Goal: Information Seeking & Learning: Learn about a topic

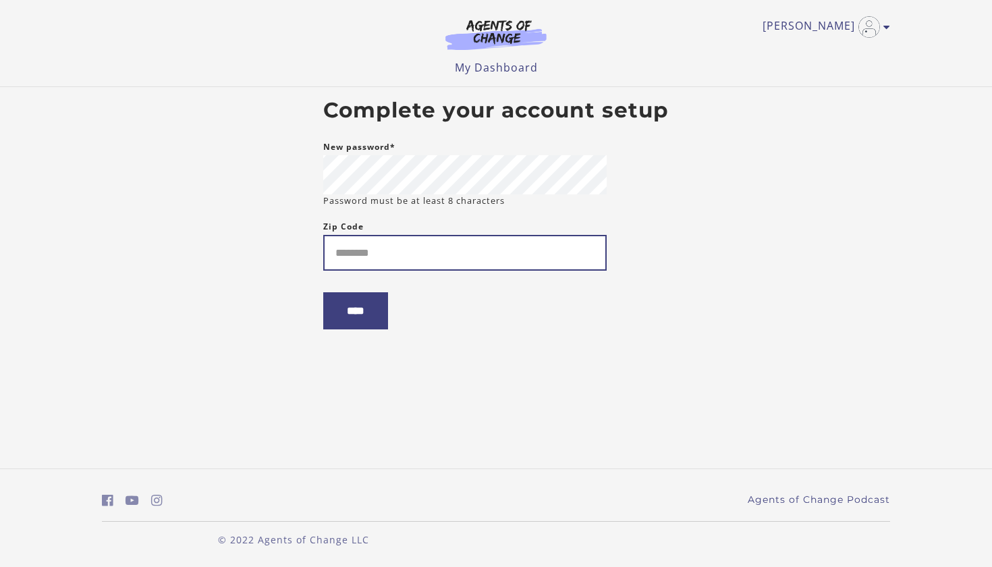
click at [463, 261] on input "Zip Code" at bounding box center [464, 253] width 283 height 36
type input "*****"
click at [380, 320] on input "****" at bounding box center [355, 310] width 65 height 37
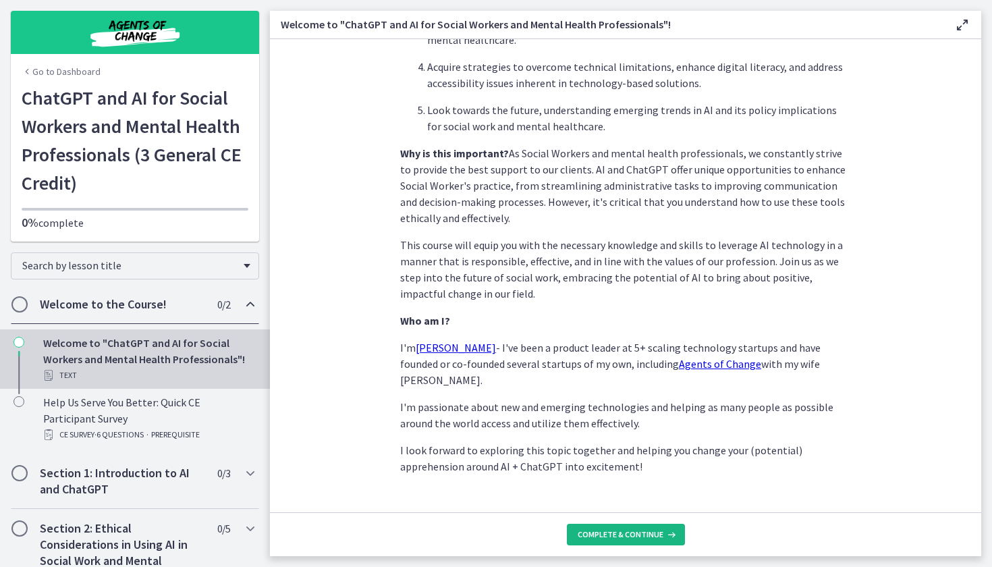
click at [618, 532] on span "Complete & continue" at bounding box center [621, 534] width 86 height 11
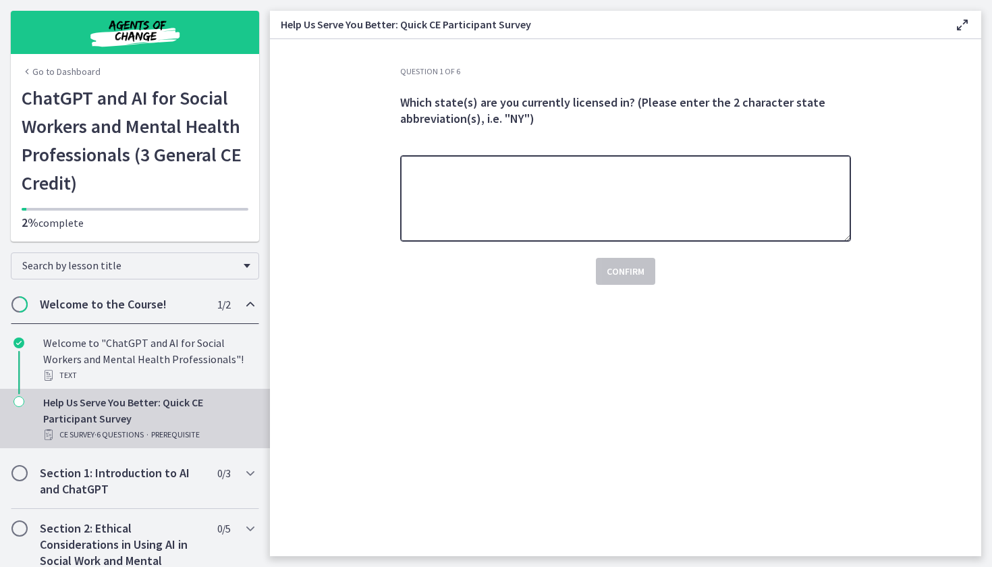
click at [618, 223] on textarea at bounding box center [625, 198] width 451 height 86
type textarea "**"
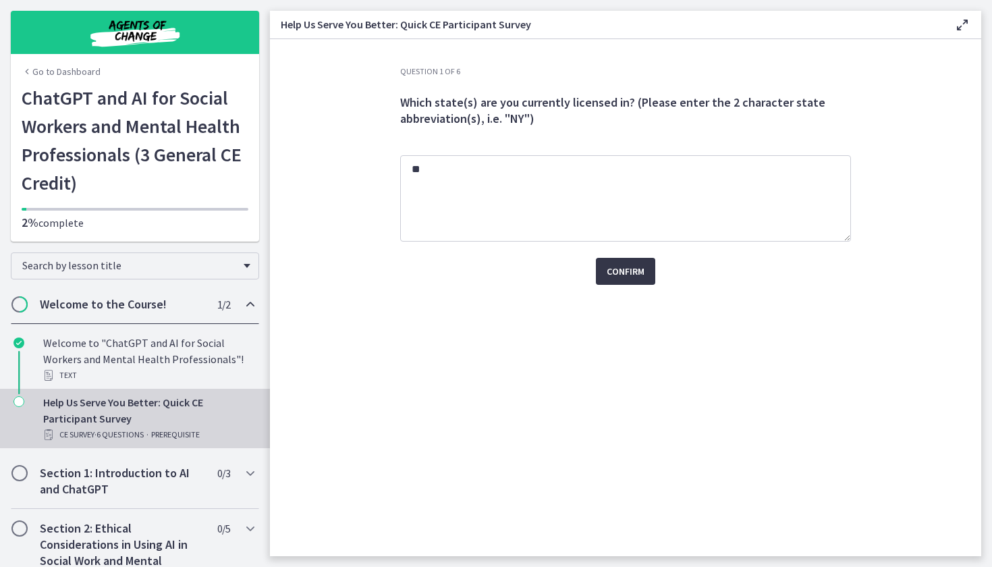
click at [630, 279] on span "Confirm" at bounding box center [626, 271] width 38 height 16
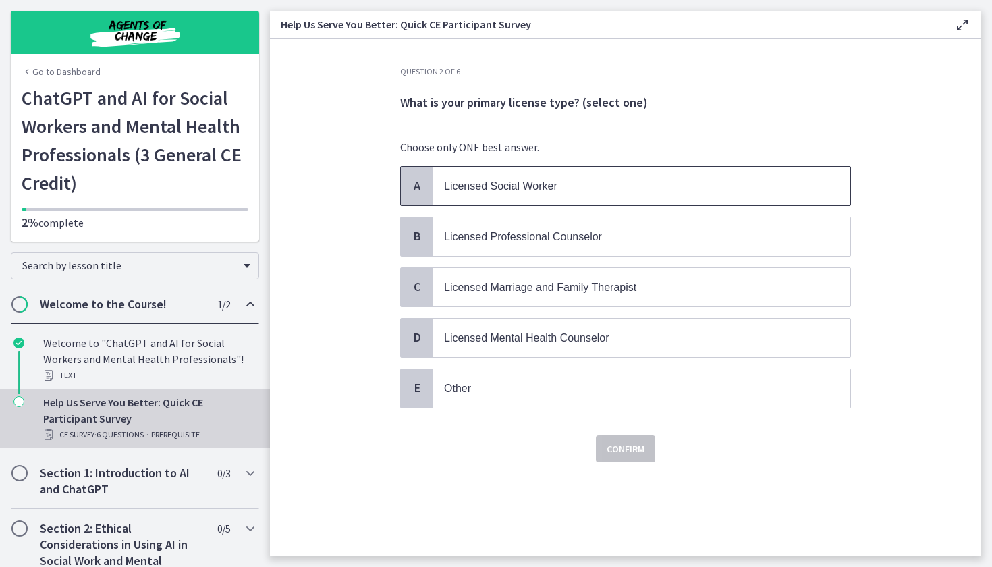
click at [617, 188] on p "Licensed Social Worker" at bounding box center [628, 185] width 368 height 17
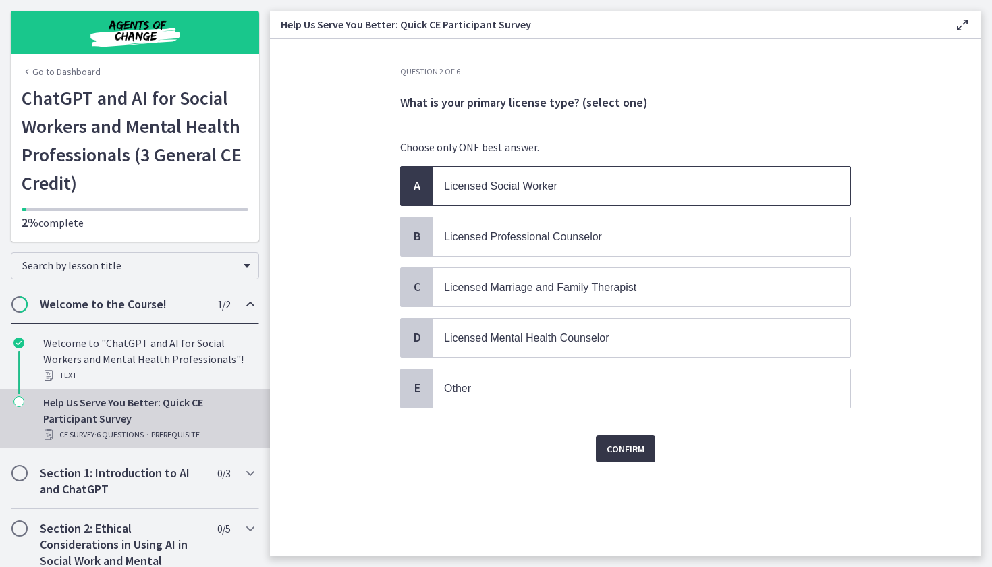
click at [622, 437] on button "Confirm" at bounding box center [625, 448] width 59 height 27
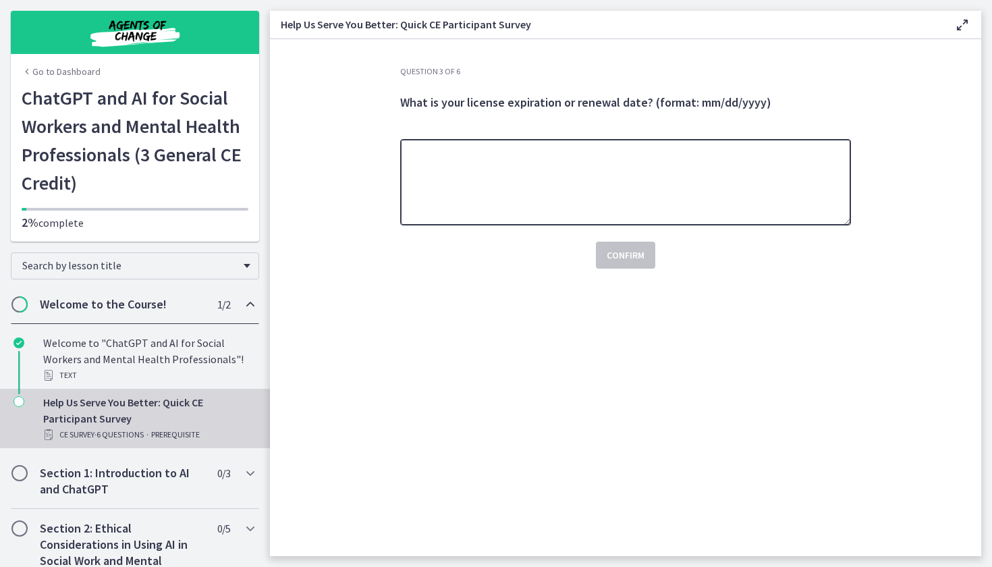
click at [545, 211] on textarea at bounding box center [625, 182] width 451 height 86
type textarea "**********"
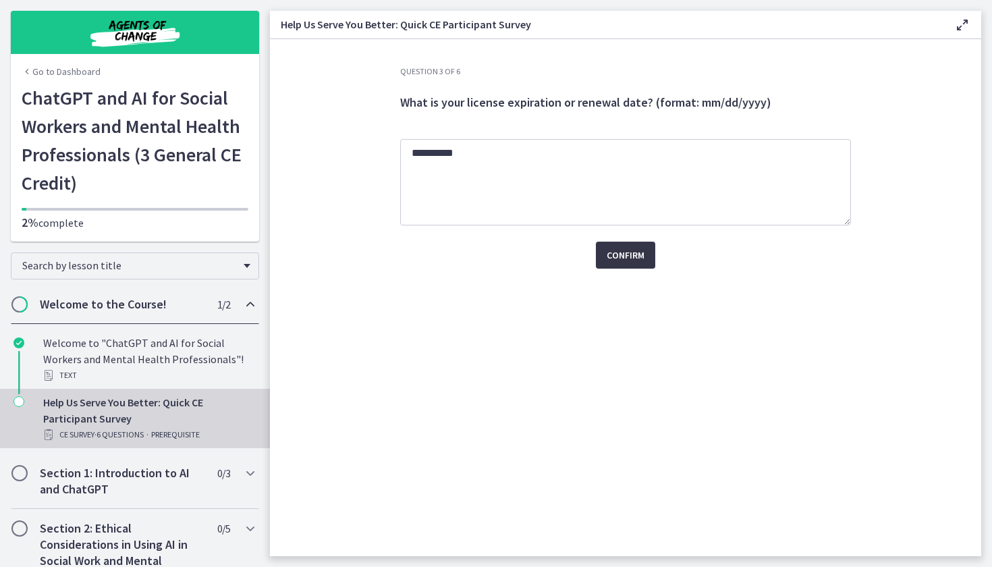
click at [609, 244] on button "Confirm" at bounding box center [625, 255] width 59 height 27
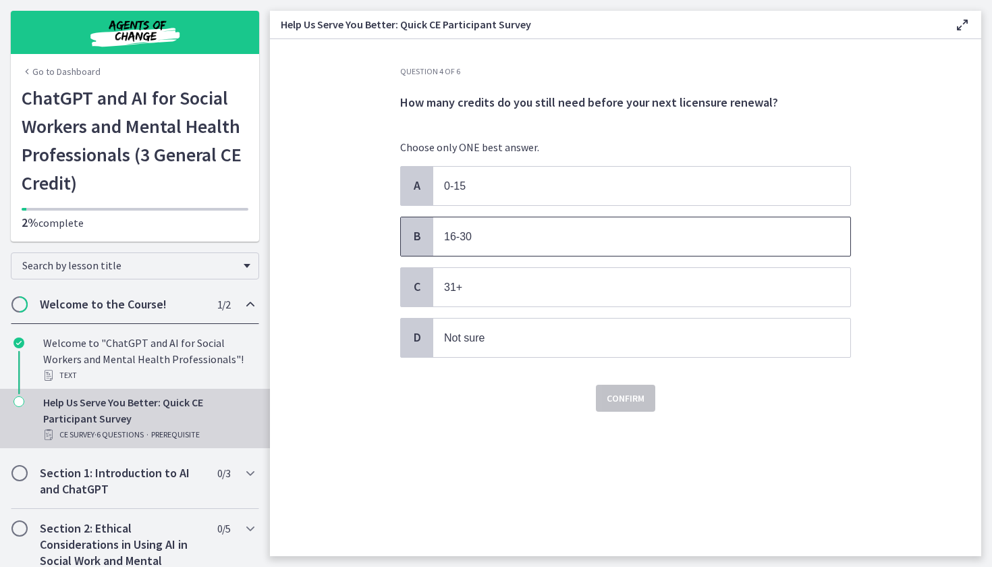
click at [597, 243] on p "16-30" at bounding box center [628, 236] width 368 height 17
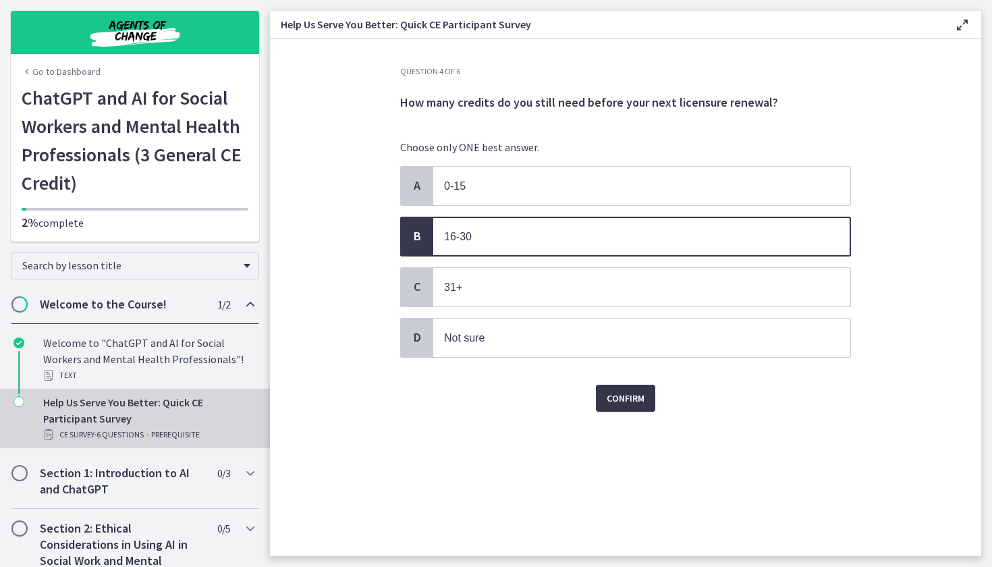
click at [622, 409] on button "Confirm" at bounding box center [625, 398] width 59 height 27
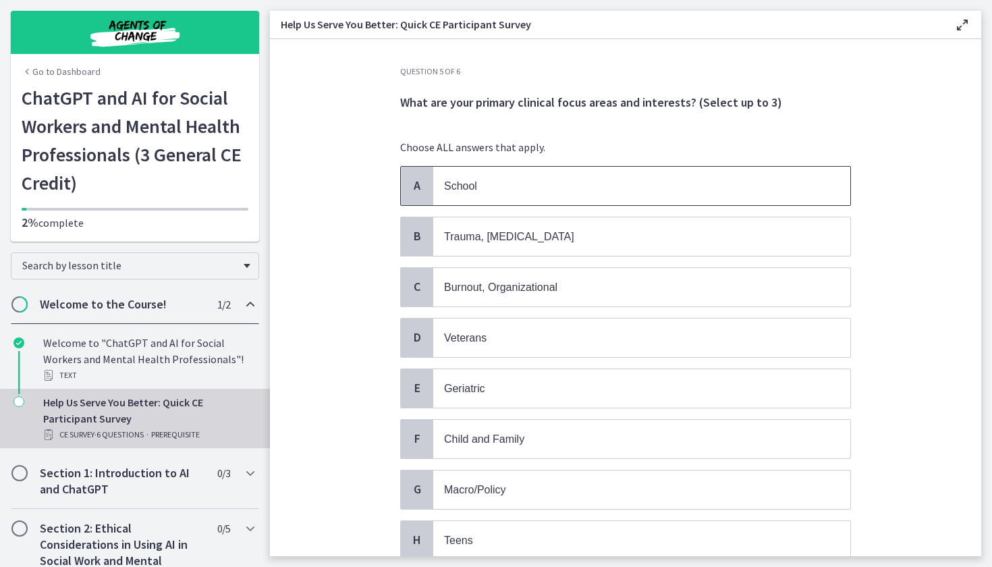
click at [531, 182] on p "School" at bounding box center [628, 185] width 368 height 17
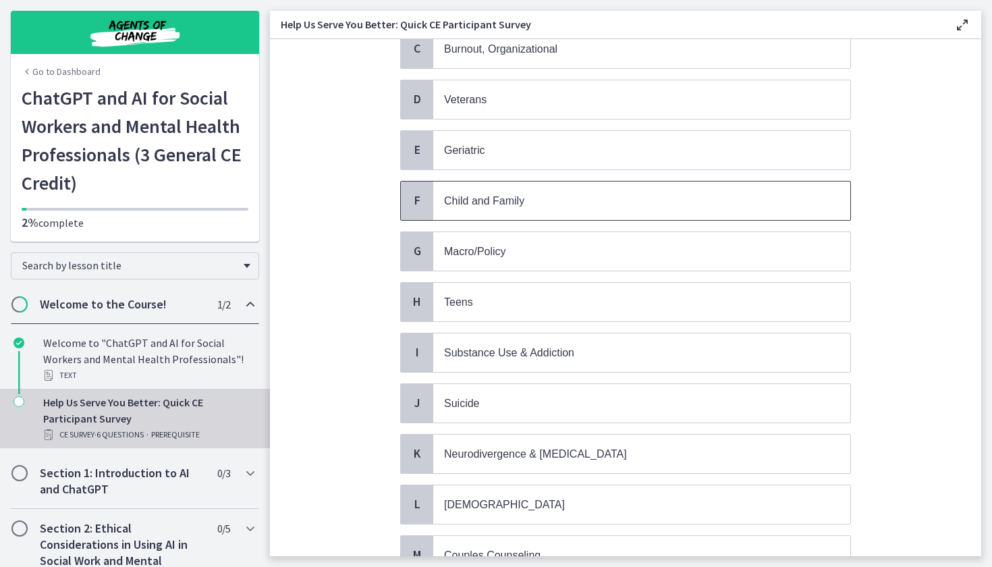
scroll to position [242, 0]
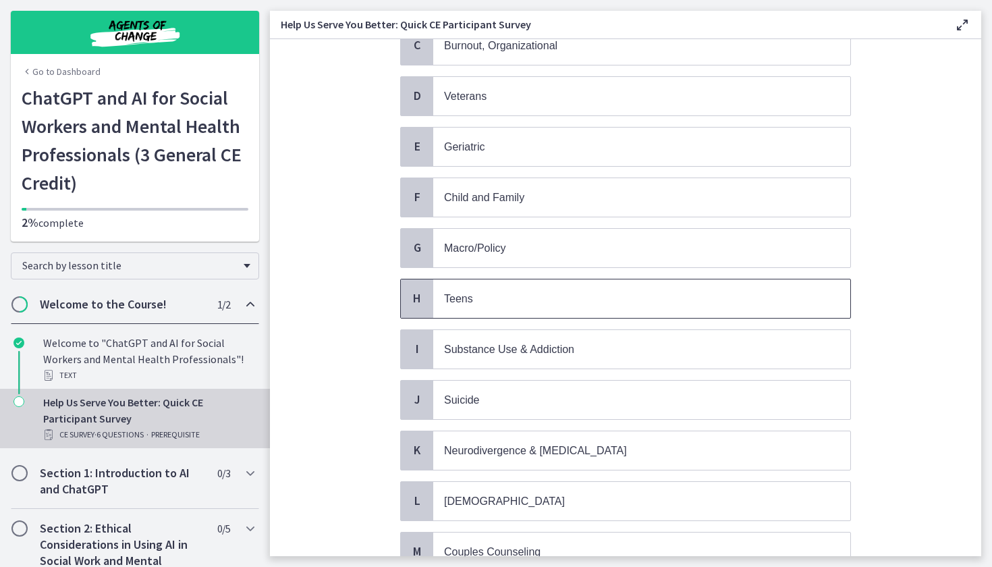
click at [570, 306] on p "Teens" at bounding box center [628, 298] width 368 height 17
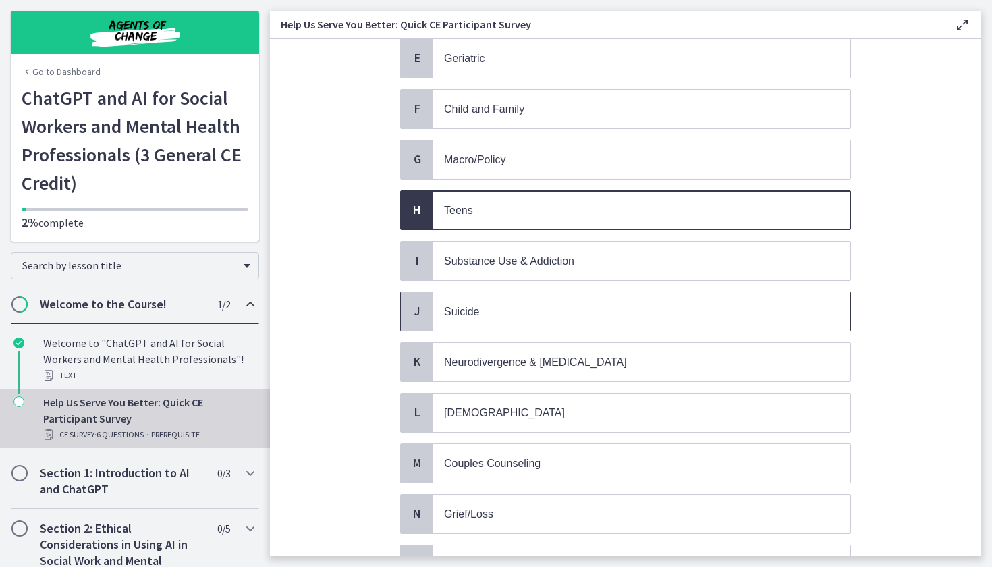
scroll to position [344, 0]
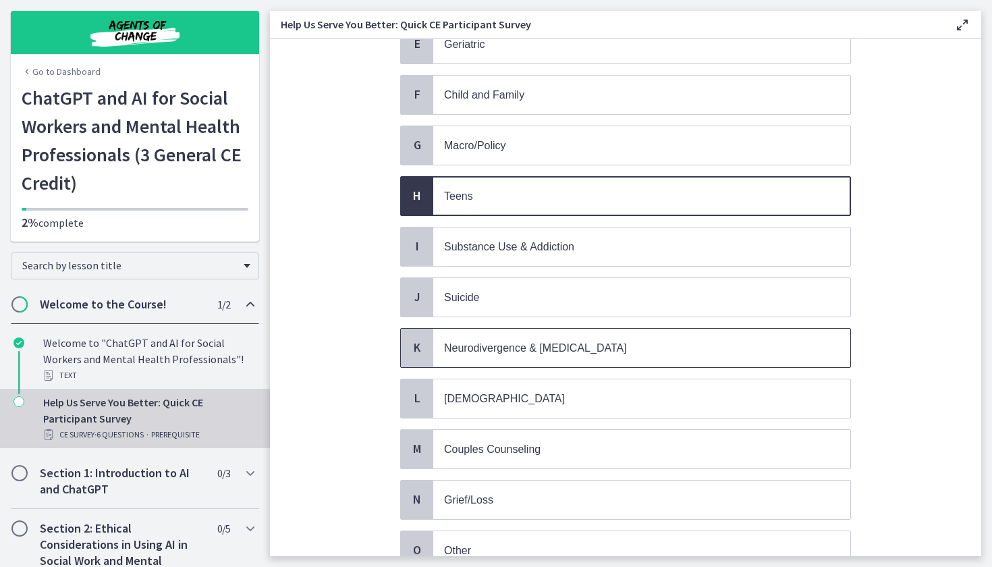
click at [589, 351] on span "Neurodivergence & [MEDICAL_DATA]" at bounding box center [535, 347] width 183 height 11
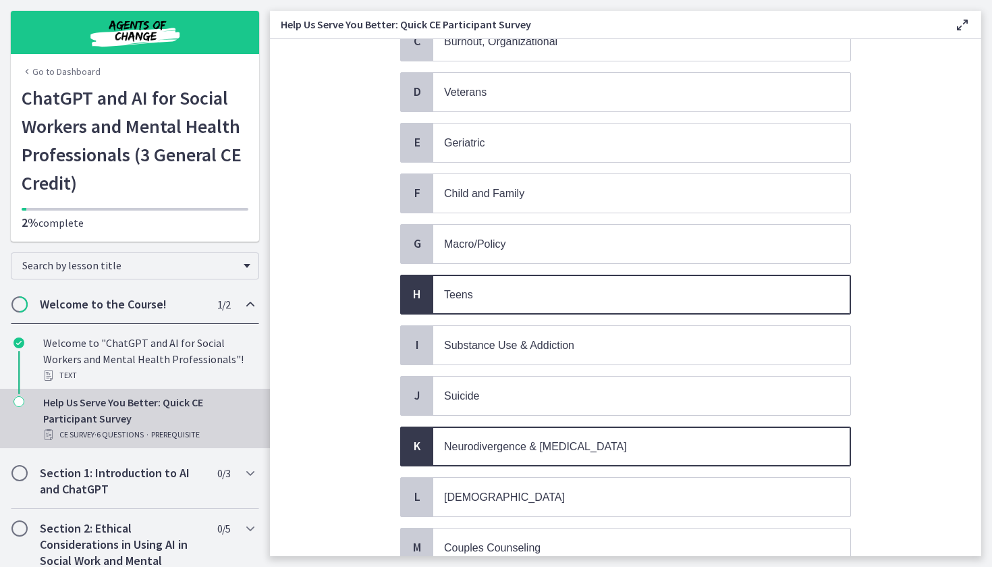
scroll to position [246, 0]
click at [559, 445] on span "Neurodivergence & [MEDICAL_DATA]" at bounding box center [535, 445] width 183 height 11
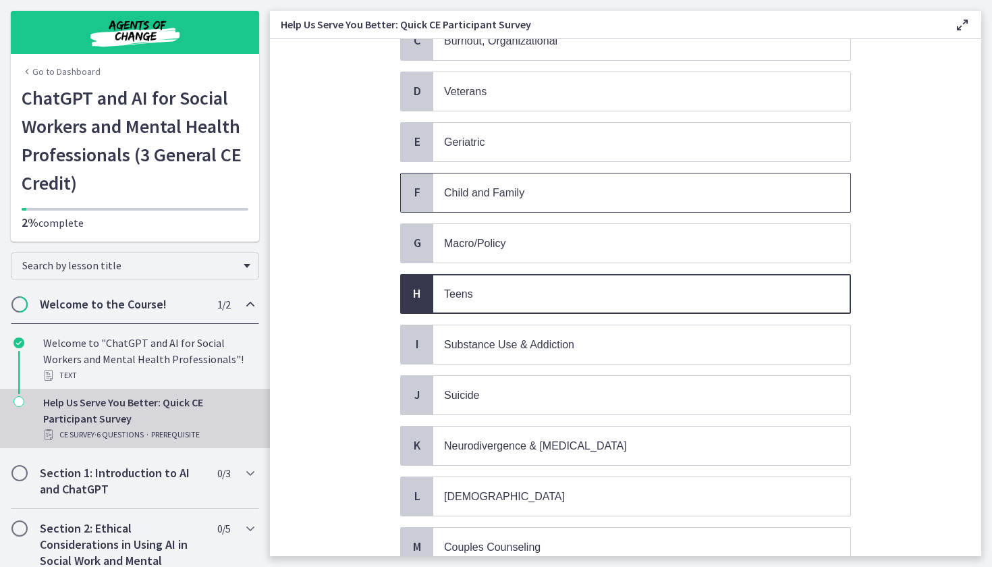
click at [582, 202] on span "Child and Family" at bounding box center [641, 192] width 417 height 38
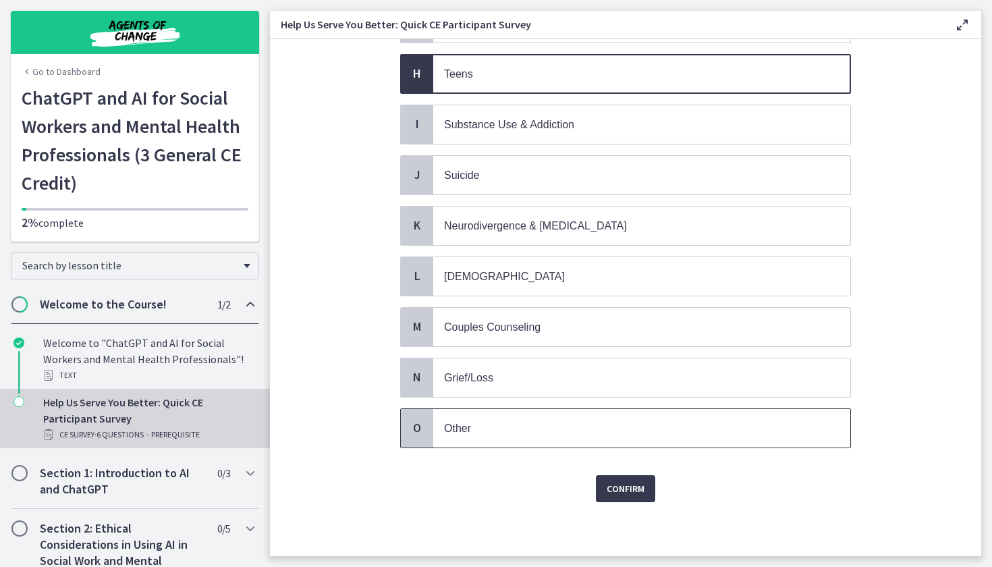
scroll to position [466, 0]
click at [616, 485] on span "Confirm" at bounding box center [626, 489] width 38 height 16
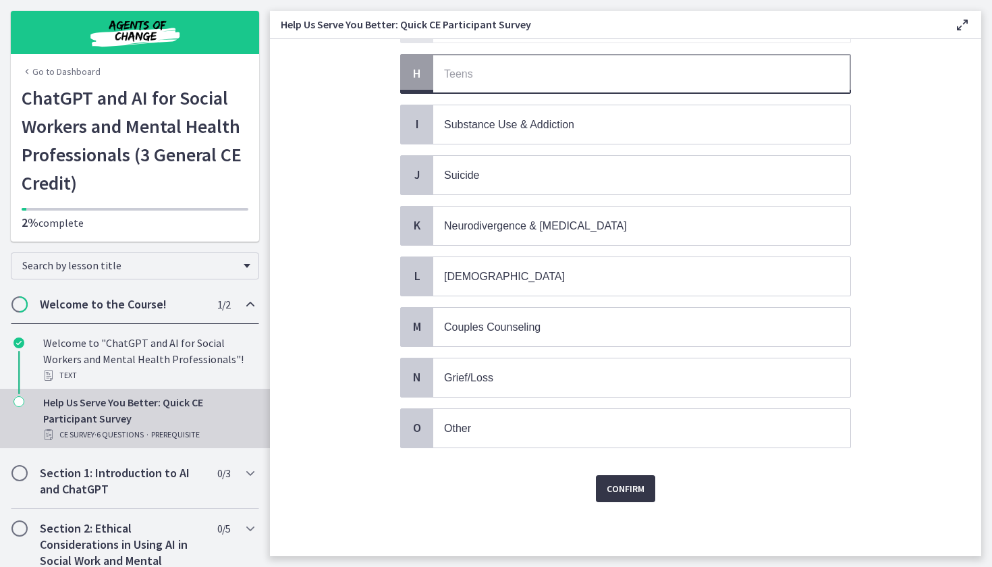
scroll to position [0, 0]
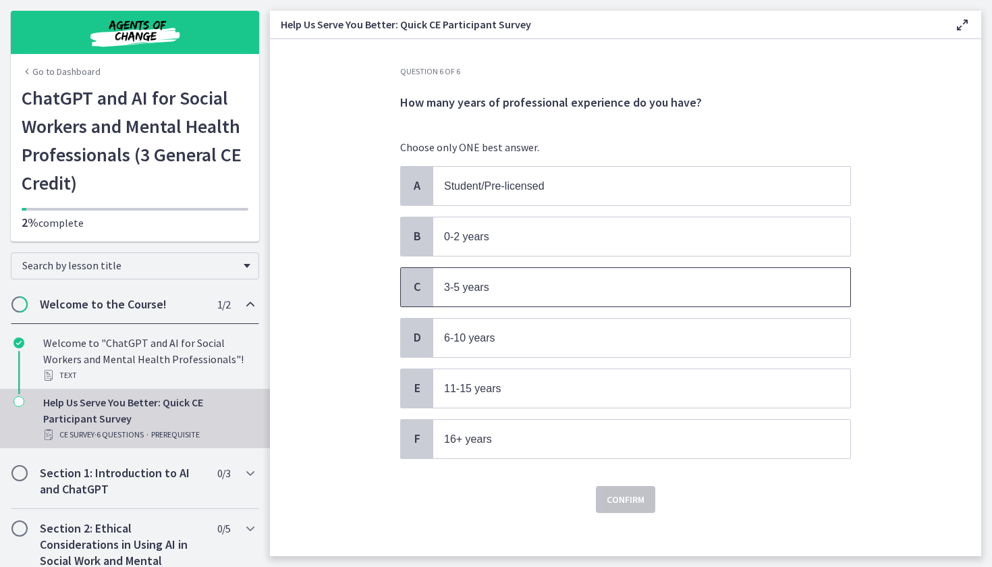
click at [574, 293] on p "3-5 years" at bounding box center [628, 287] width 368 height 17
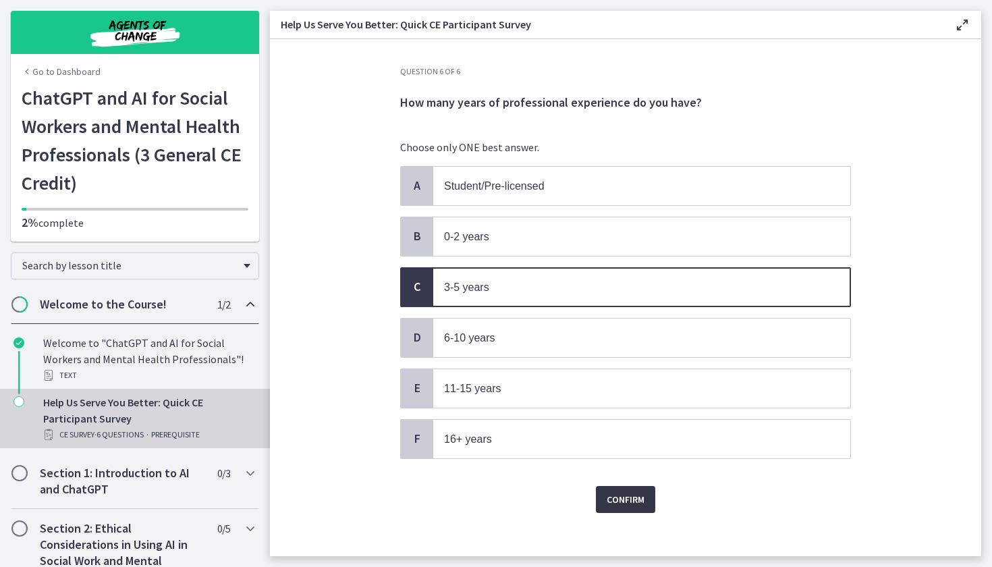
click at [622, 503] on span "Confirm" at bounding box center [626, 499] width 38 height 16
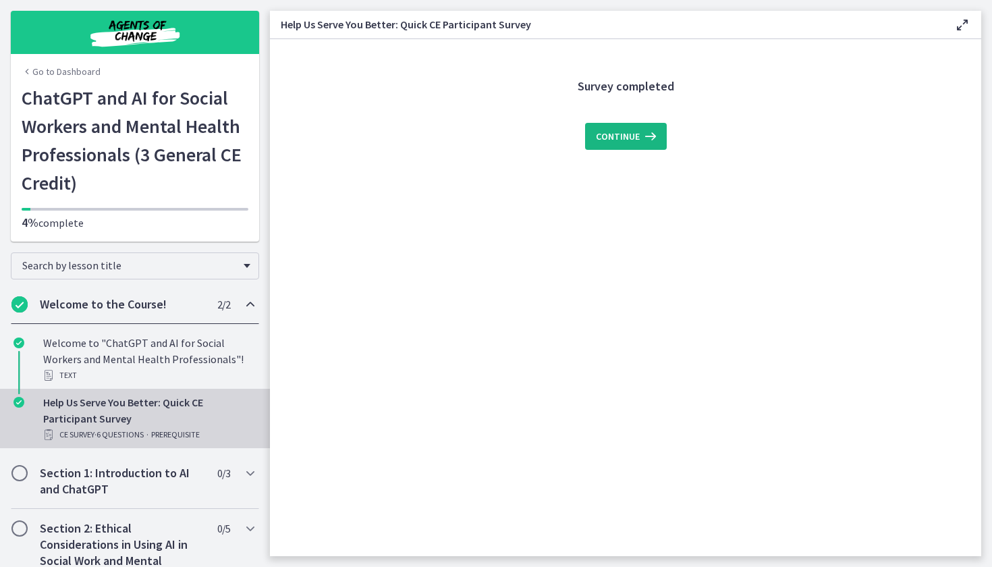
click at [609, 136] on span "Continue" at bounding box center [618, 136] width 44 height 16
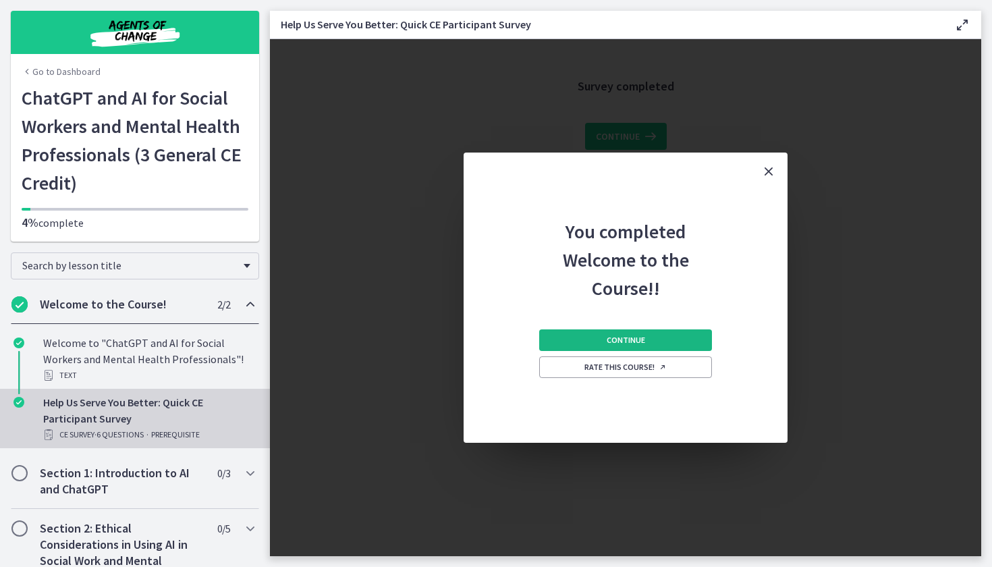
click at [645, 339] on button "Continue" at bounding box center [625, 340] width 173 height 22
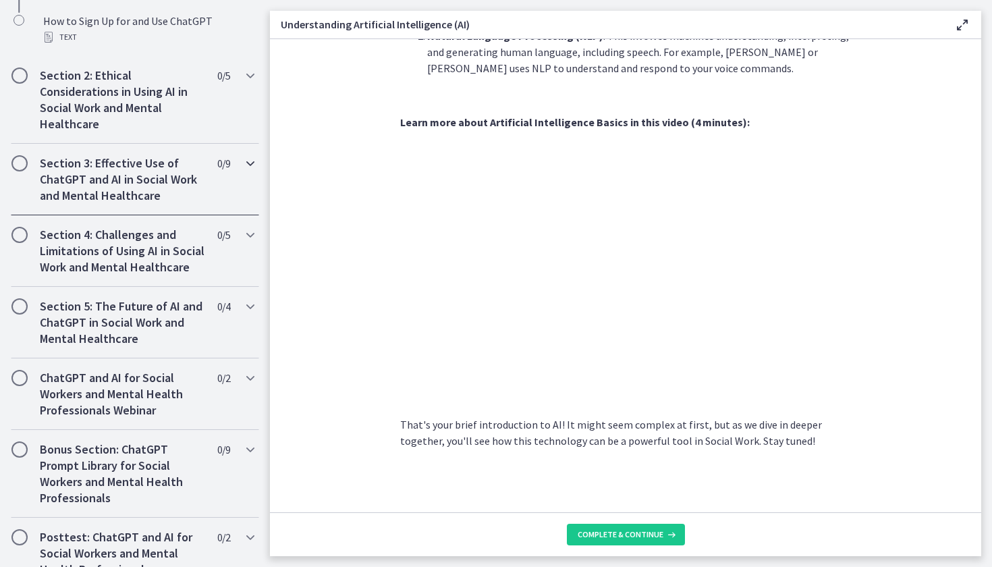
scroll to position [454, 0]
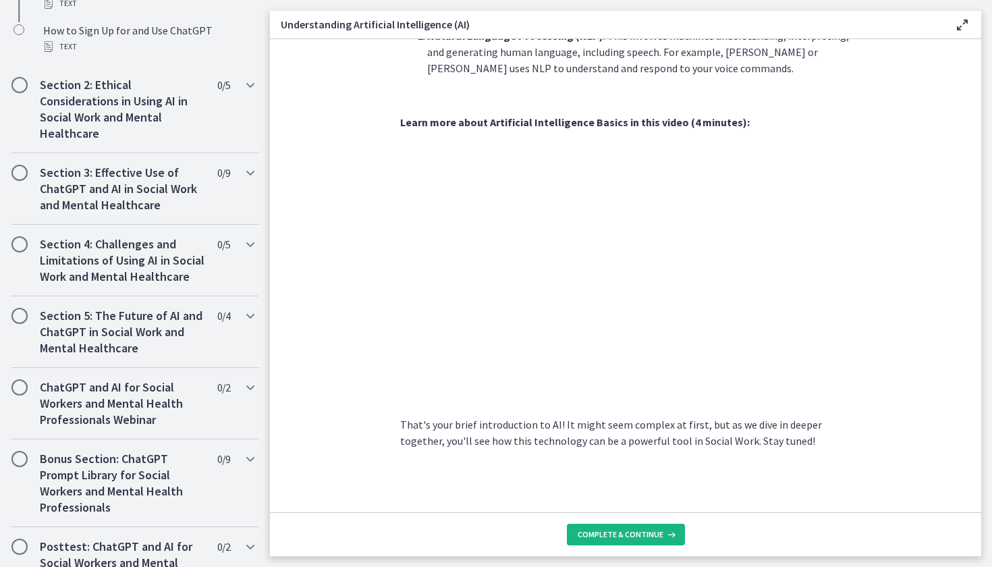
click at [586, 535] on span "Complete & continue" at bounding box center [621, 534] width 86 height 11
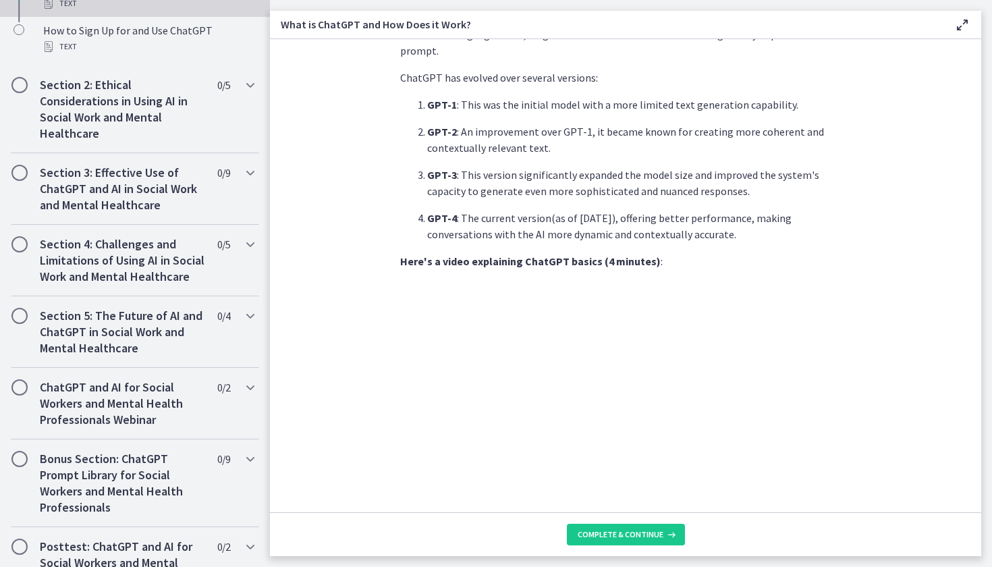
scroll to position [510, 0]
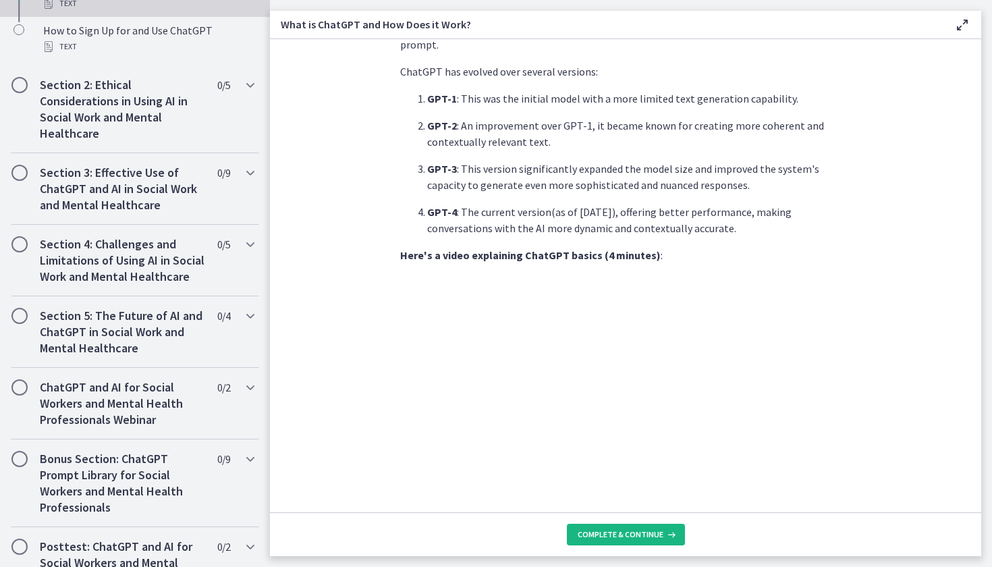
click at [616, 535] on span "Complete & continue" at bounding box center [621, 534] width 86 height 11
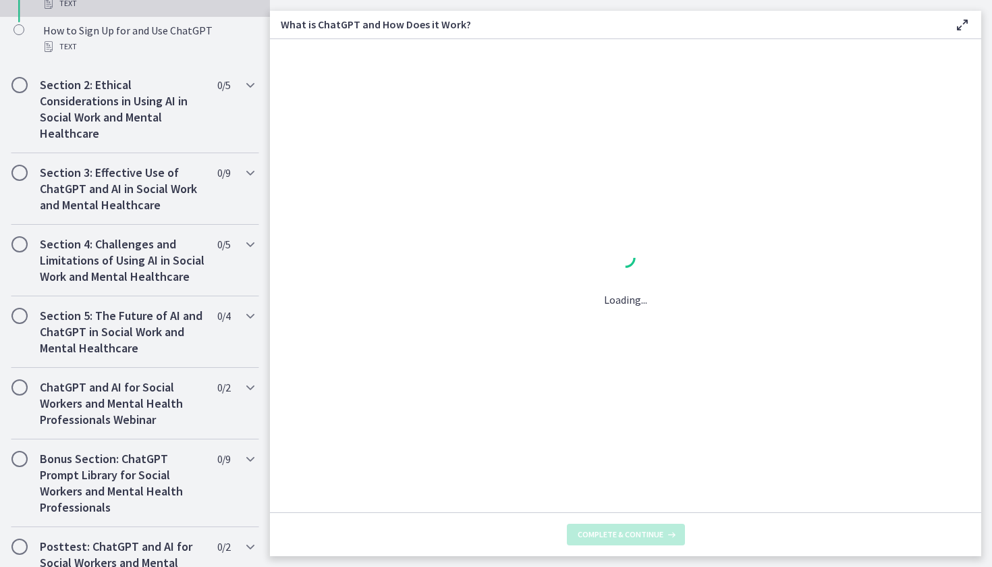
scroll to position [0, 0]
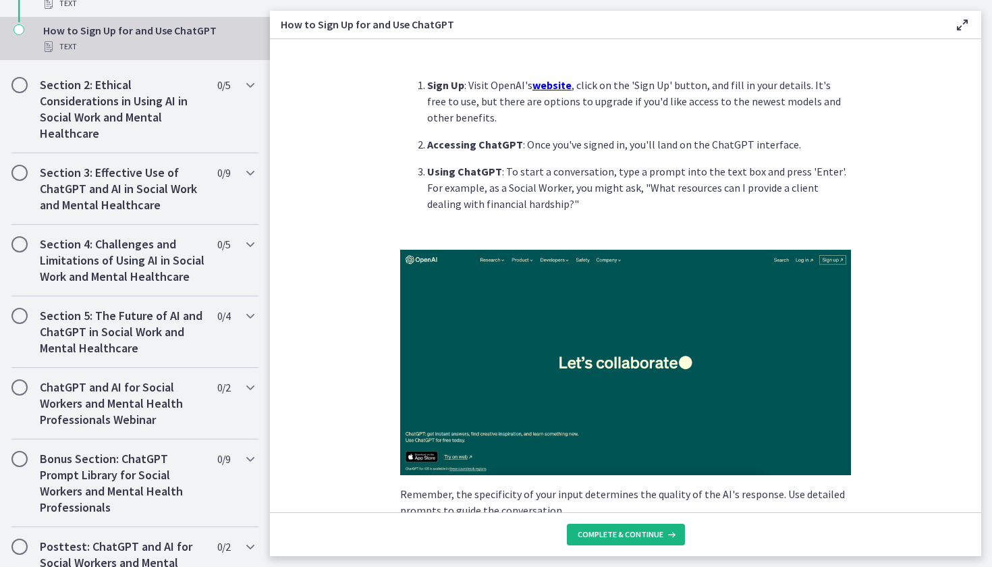
click at [604, 545] on button "Complete & continue" at bounding box center [626, 535] width 118 height 22
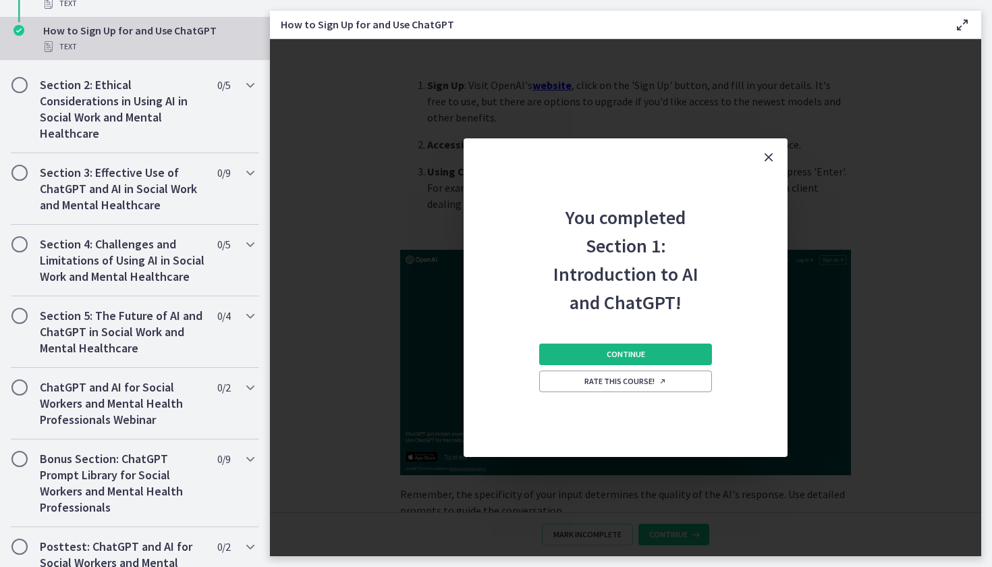
click at [635, 359] on span "Continue" at bounding box center [626, 354] width 38 height 11
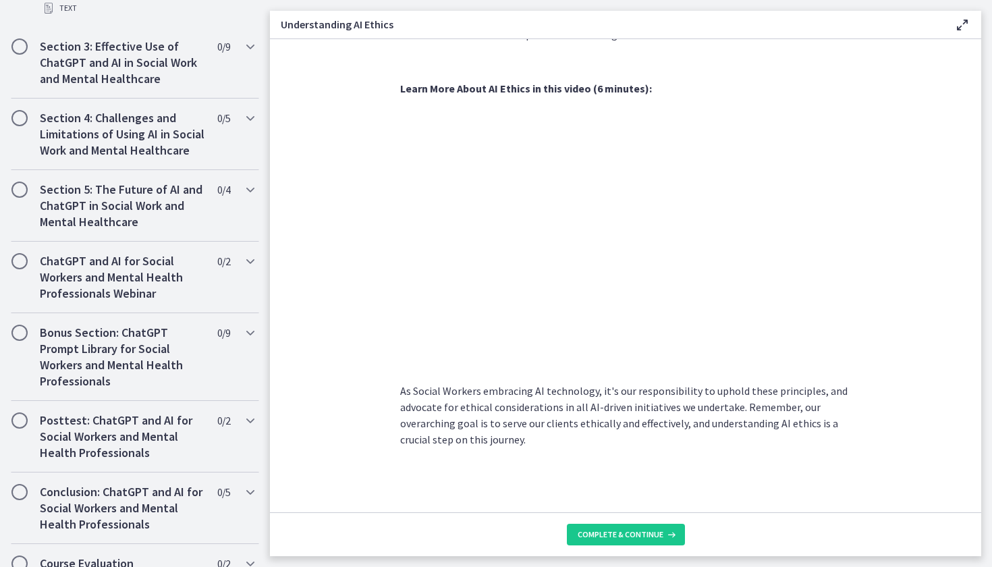
scroll to position [605, 0]
click at [626, 538] on span "Complete & continue" at bounding box center [621, 534] width 86 height 11
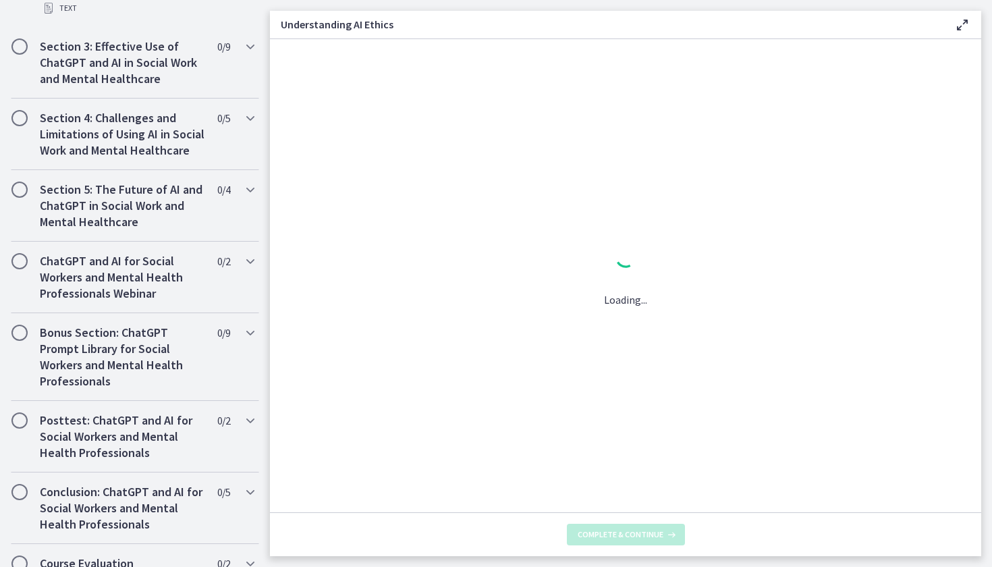
scroll to position [0, 0]
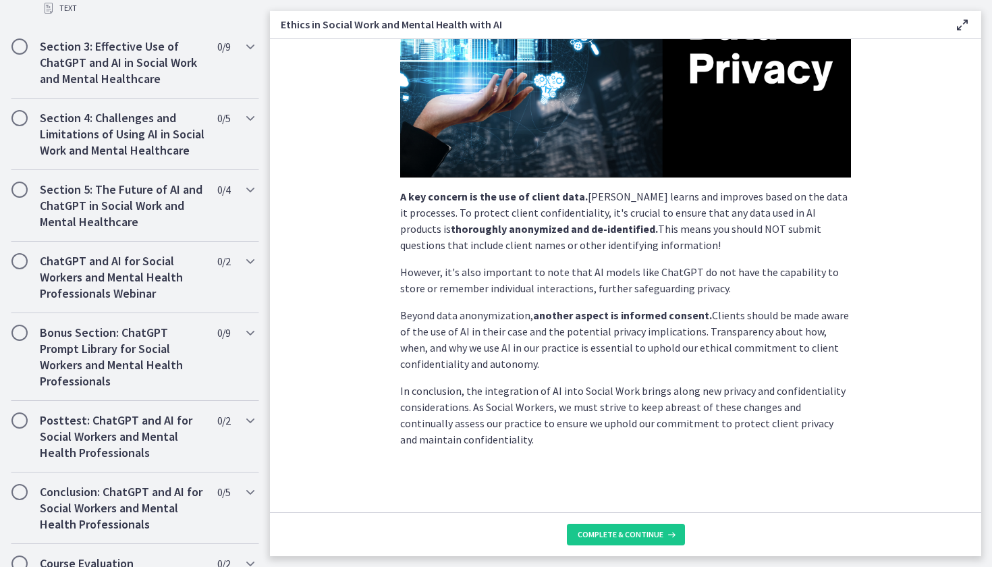
scroll to position [272, 0]
click at [600, 542] on button "Complete & continue" at bounding box center [626, 535] width 118 height 22
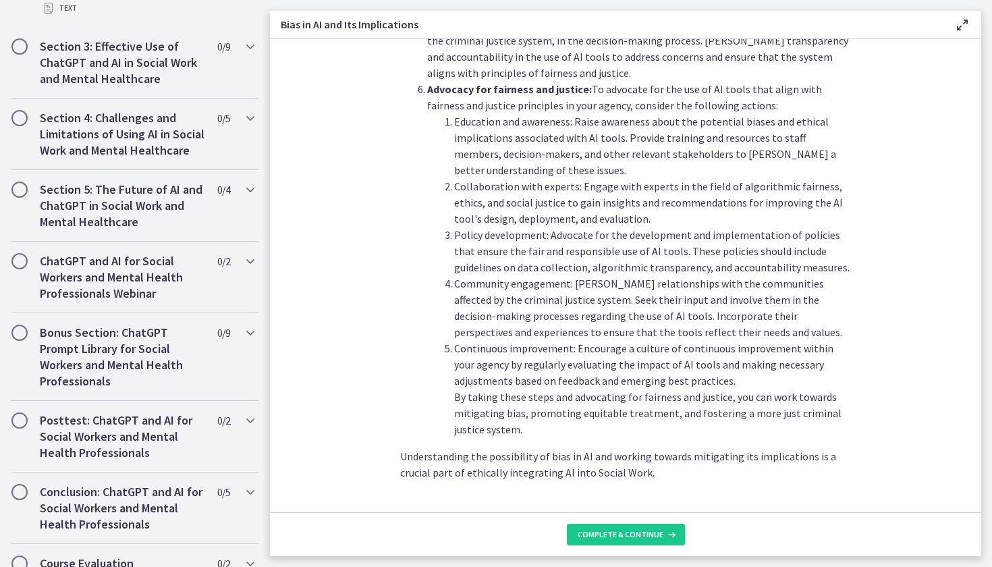
scroll to position [1442, 0]
click at [647, 535] on span "Complete & continue" at bounding box center [621, 534] width 86 height 11
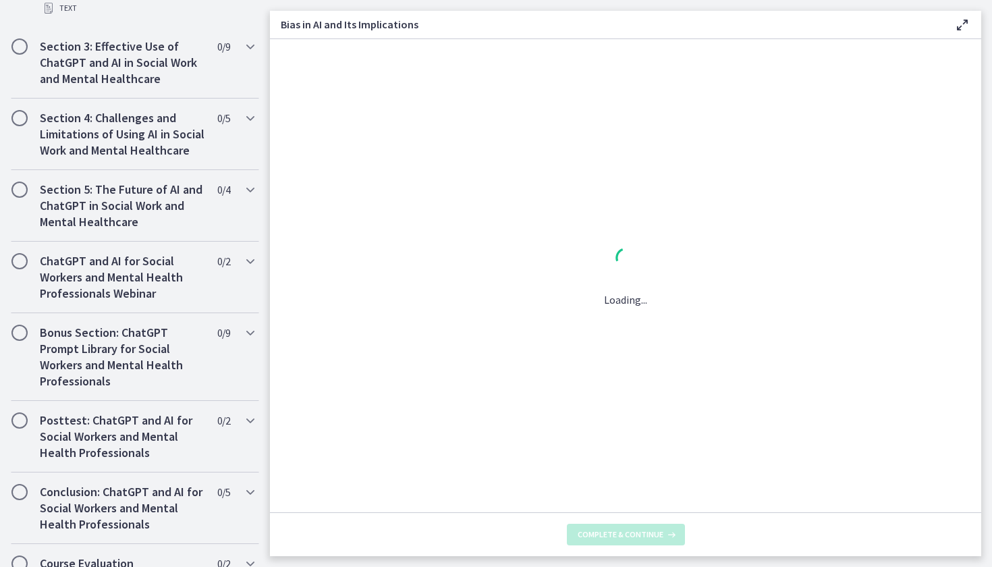
scroll to position [0, 0]
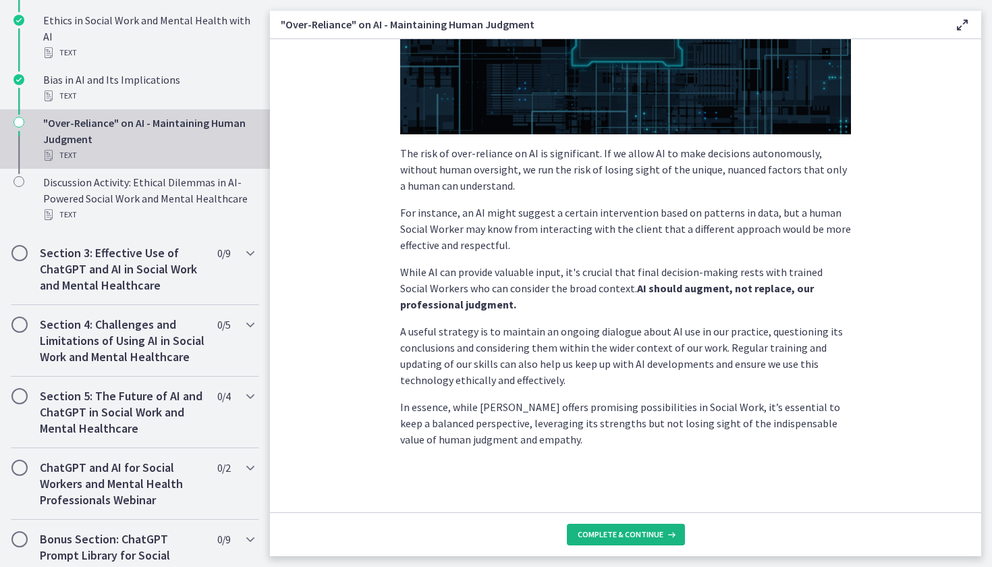
click at [601, 539] on span "Complete & continue" at bounding box center [621, 534] width 86 height 11
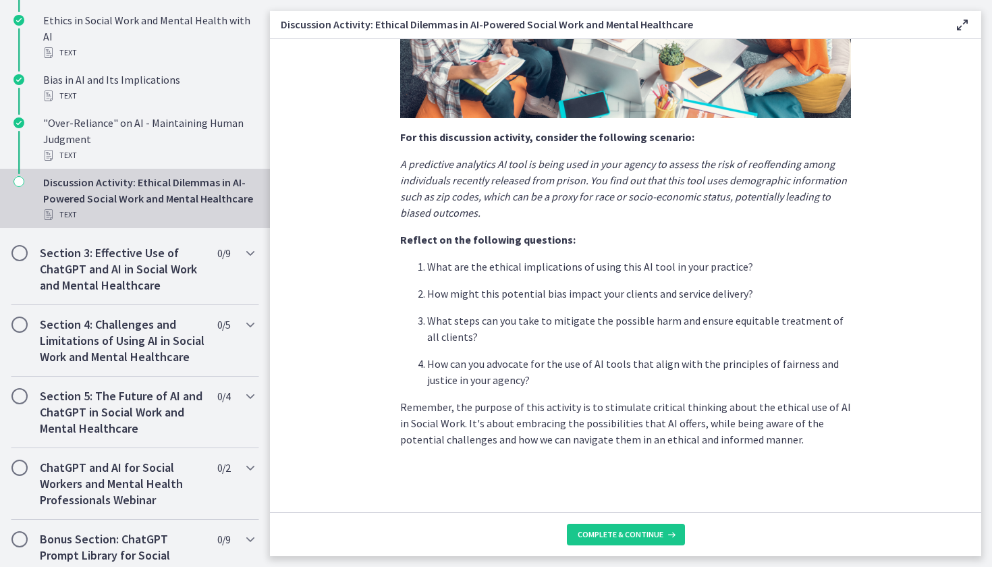
scroll to position [272, 0]
click at [628, 535] on span "Complete & continue" at bounding box center [621, 534] width 86 height 11
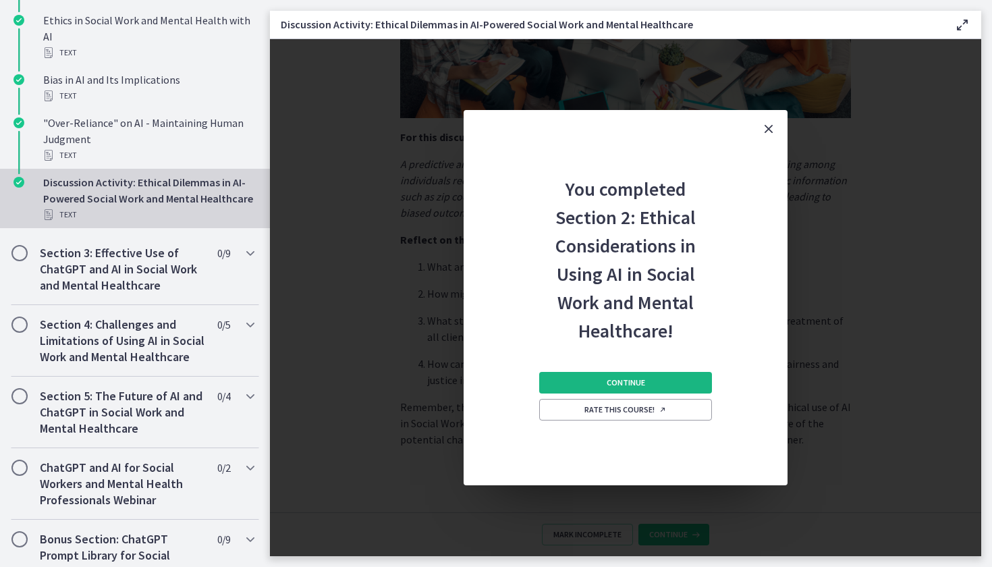
click at [655, 386] on button "Continue" at bounding box center [625, 383] width 173 height 22
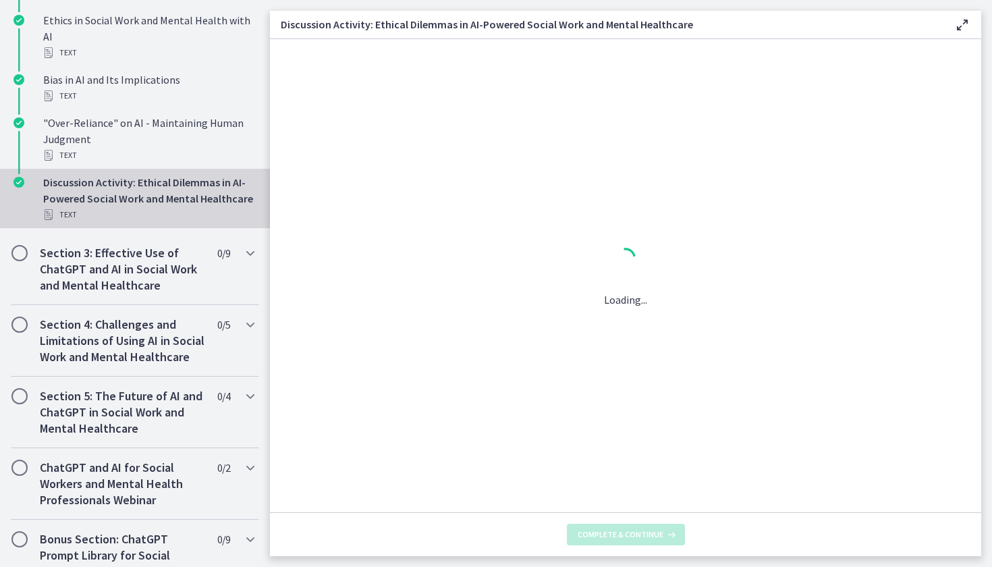
scroll to position [0, 0]
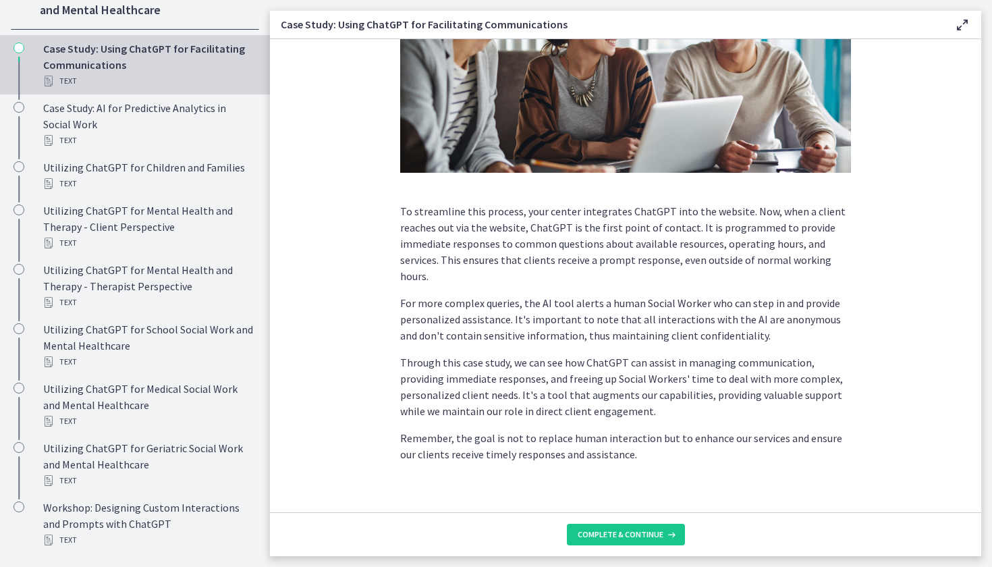
scroll to position [275, 0]
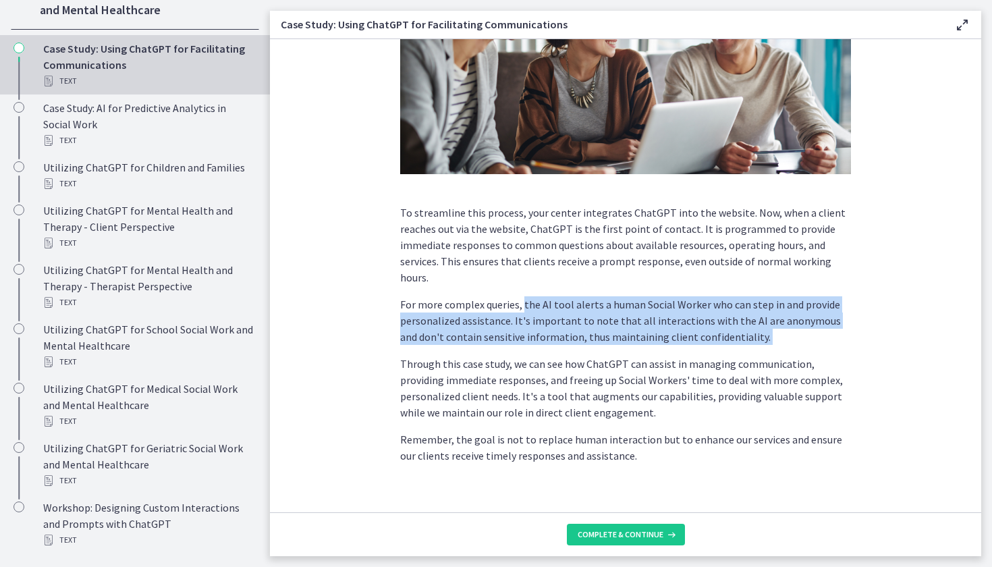
drag, startPoint x: 523, startPoint y: 287, endPoint x: 620, endPoint y: 335, distance: 107.8
click at [620, 335] on div "ChatGPT can be incredibly helpful in facilitating communication, as it can unde…" at bounding box center [625, 133] width 451 height 662
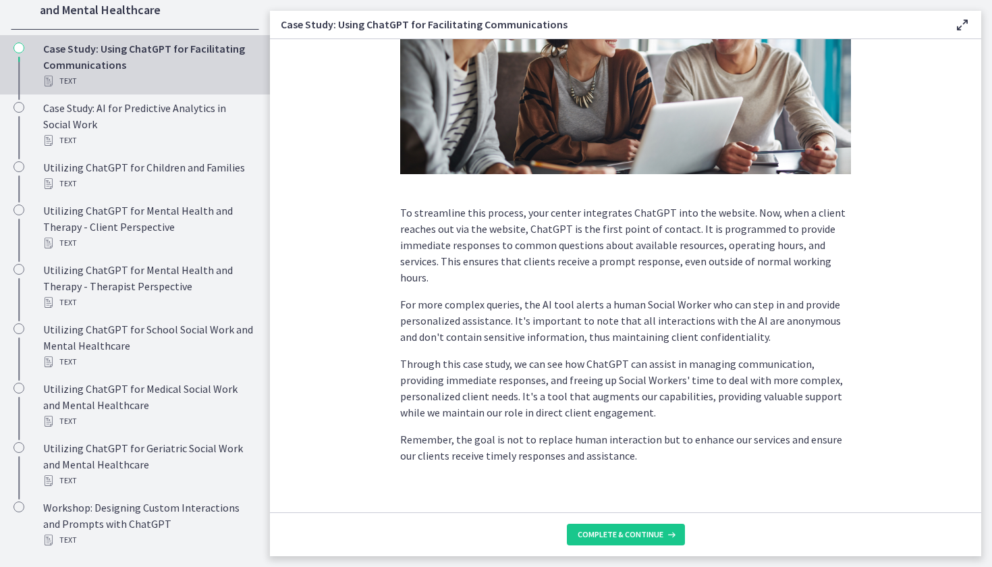
click at [620, 335] on div "ChatGPT can be incredibly helpful in facilitating communication, as it can unde…" at bounding box center [625, 133] width 451 height 662
click at [622, 526] on button "Complete & continue" at bounding box center [626, 535] width 118 height 22
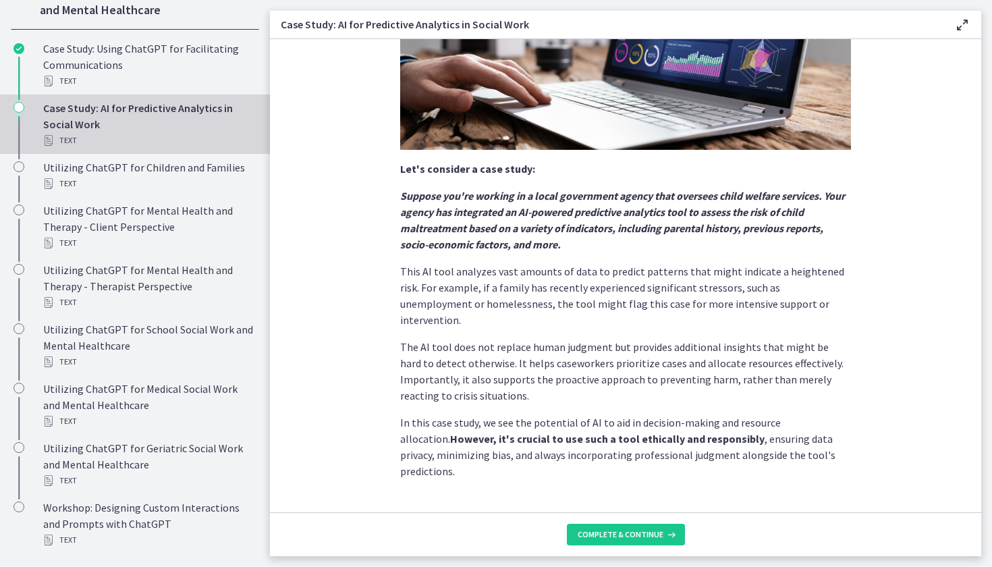
scroll to position [240, 0]
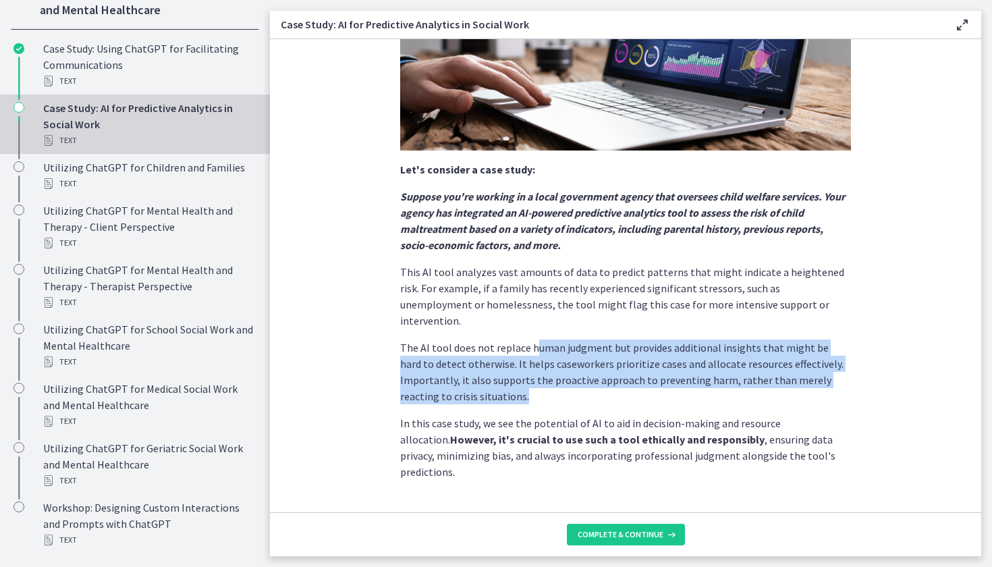
drag, startPoint x: 534, startPoint y: 377, endPoint x: 533, endPoint y: 337, distance: 39.8
click at [533, 339] on p "The AI tool does not replace human judgment but provides additional insights th…" at bounding box center [625, 371] width 451 height 65
click at [533, 372] on p "The AI tool does not replace human judgment but provides additional insights th…" at bounding box center [625, 371] width 451 height 65
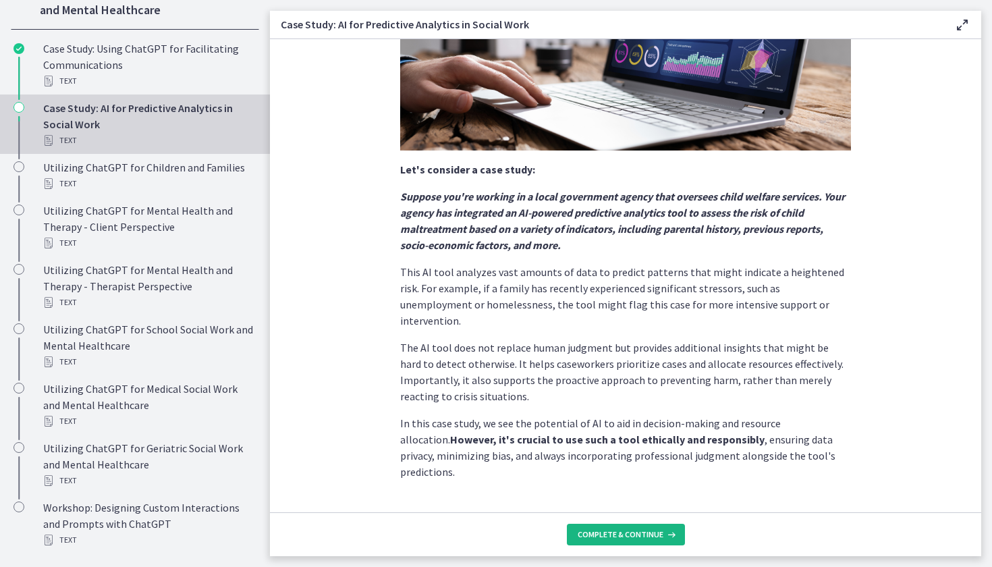
click at [623, 539] on span "Complete & continue" at bounding box center [621, 534] width 86 height 11
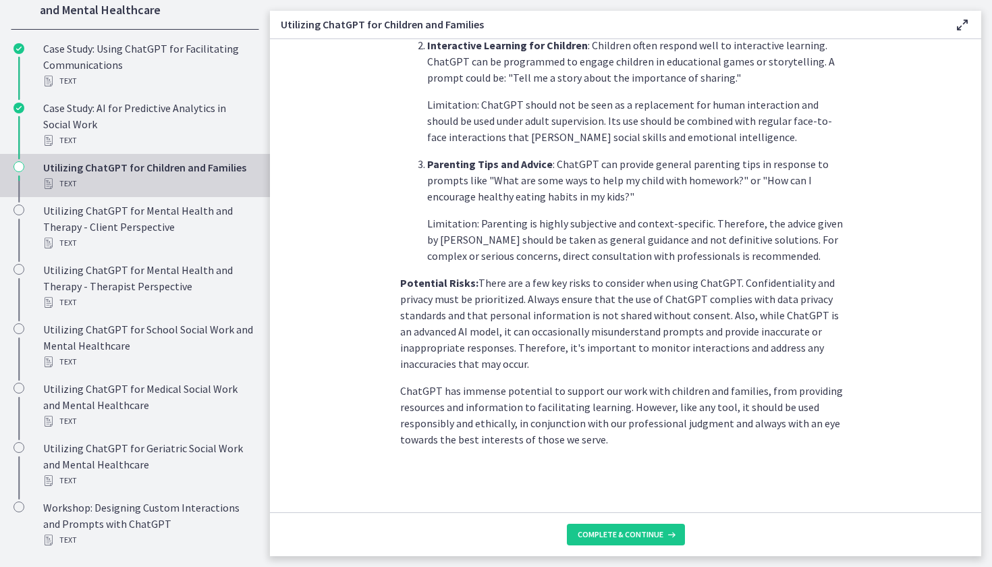
scroll to position [526, 0]
click at [634, 533] on span "Complete & continue" at bounding box center [621, 534] width 86 height 11
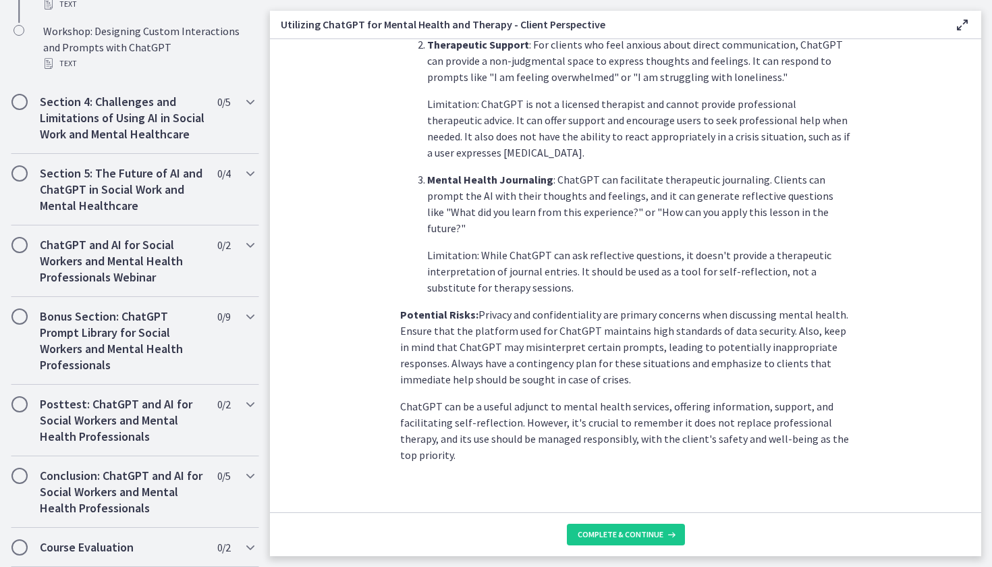
scroll to position [499, 0]
click at [625, 538] on span "Complete & continue" at bounding box center [621, 534] width 86 height 11
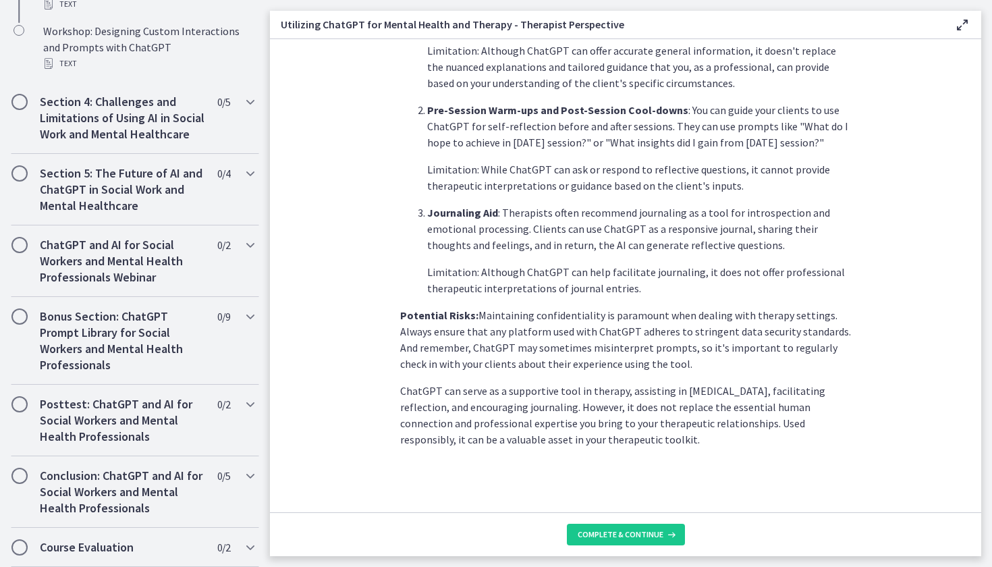
scroll to position [466, 0]
click at [586, 530] on span "Complete & continue" at bounding box center [621, 534] width 86 height 11
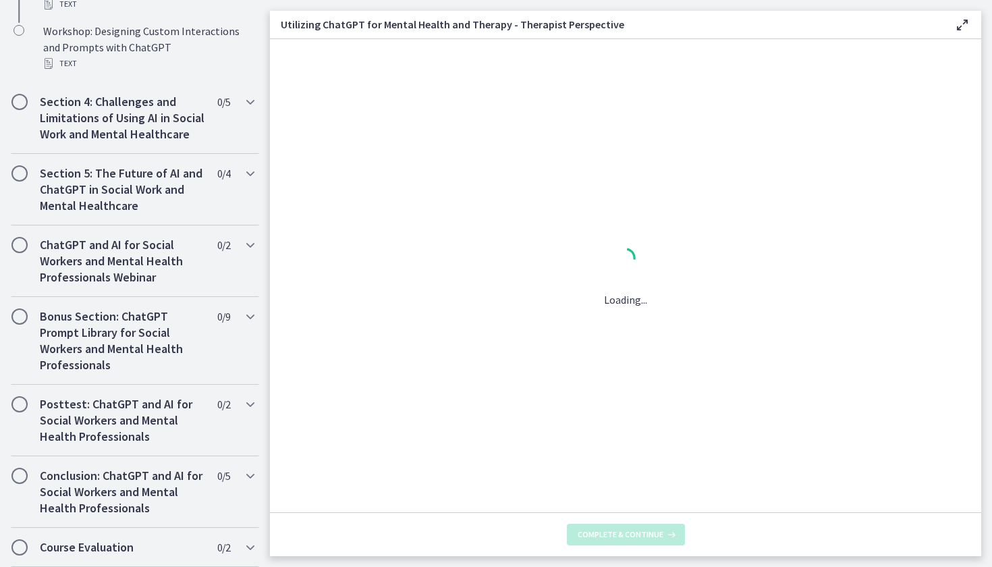
scroll to position [0, 0]
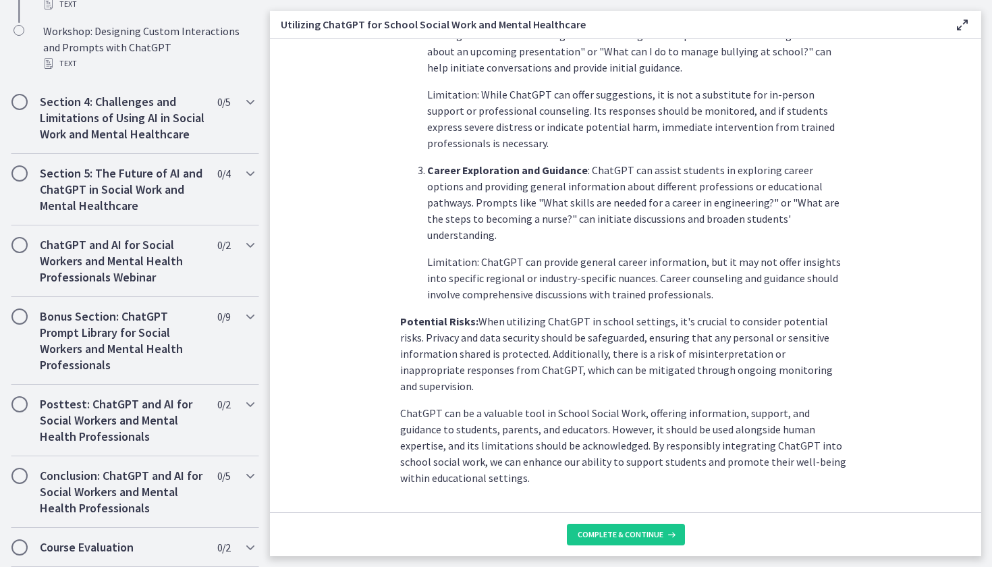
scroll to position [522, 0]
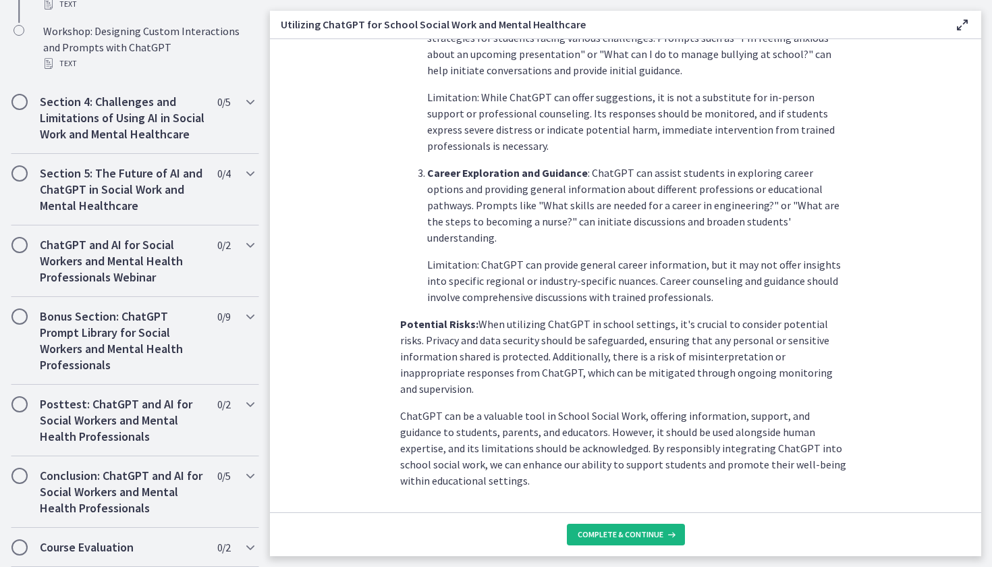
click at [592, 532] on span "Complete & continue" at bounding box center [621, 534] width 86 height 11
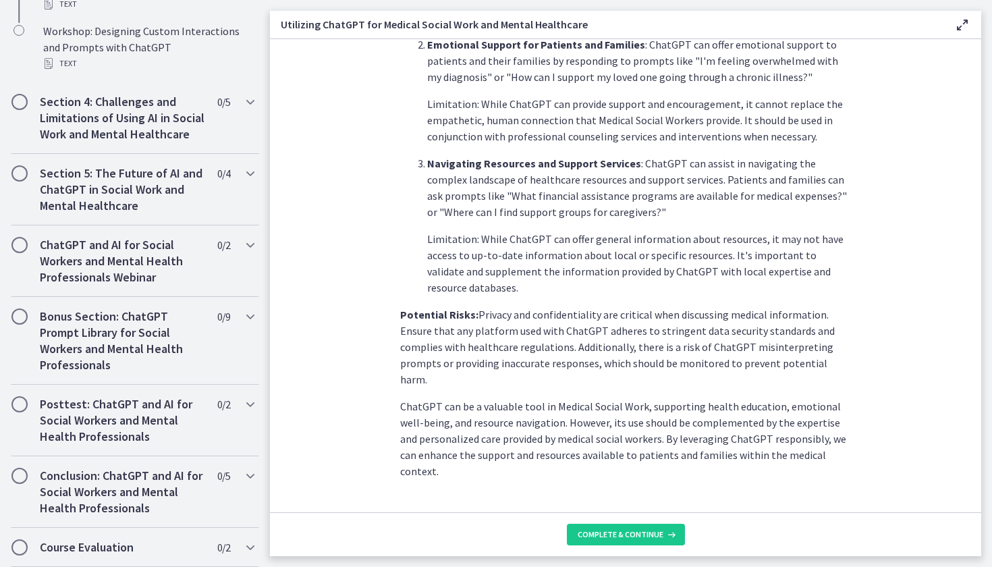
scroll to position [483, 0]
click at [620, 545] on footer "Complete & continue" at bounding box center [625, 534] width 711 height 44
click at [617, 540] on button "Complete & continue" at bounding box center [626, 535] width 118 height 22
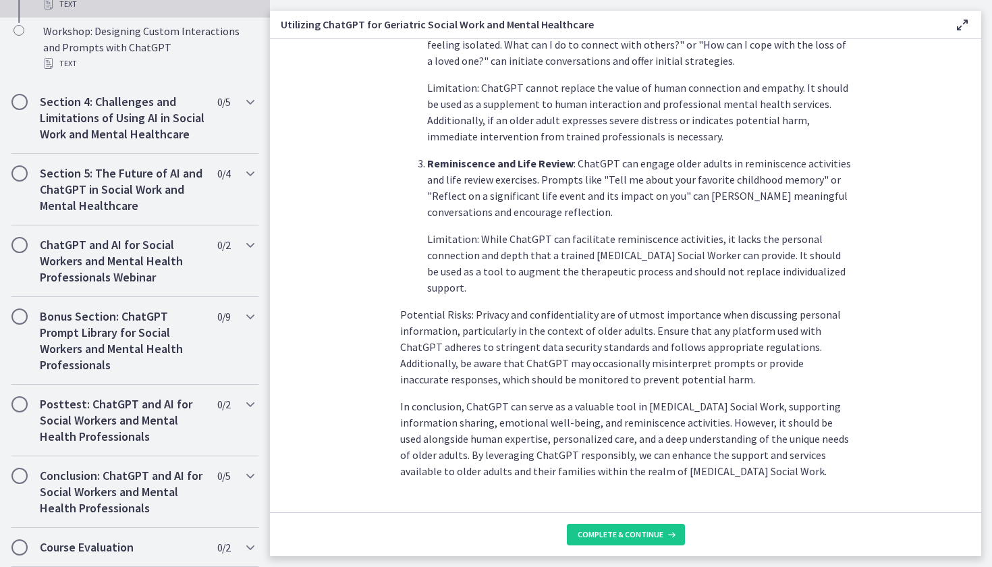
scroll to position [547, 0]
click at [604, 523] on footer "Complete & continue" at bounding box center [625, 534] width 711 height 44
click at [611, 544] on button "Complete & continue" at bounding box center [626, 535] width 118 height 22
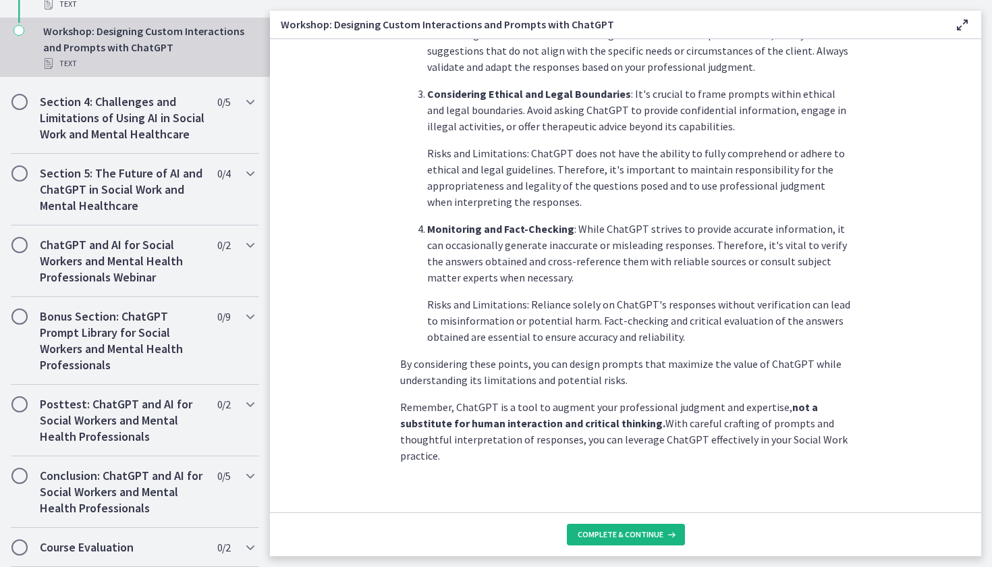
click at [611, 529] on span "Complete & continue" at bounding box center [621, 534] width 86 height 11
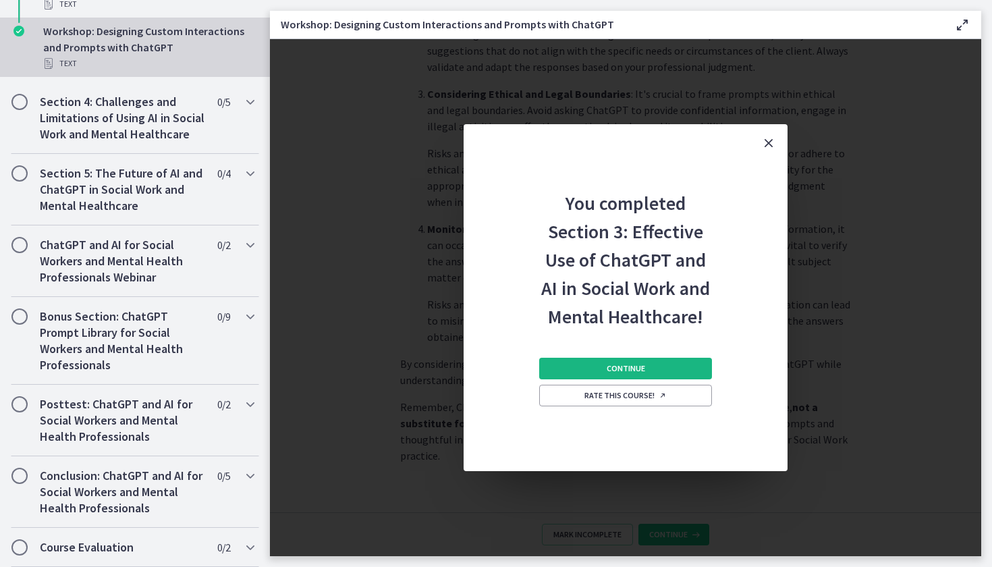
click at [621, 375] on button "Continue" at bounding box center [625, 369] width 173 height 22
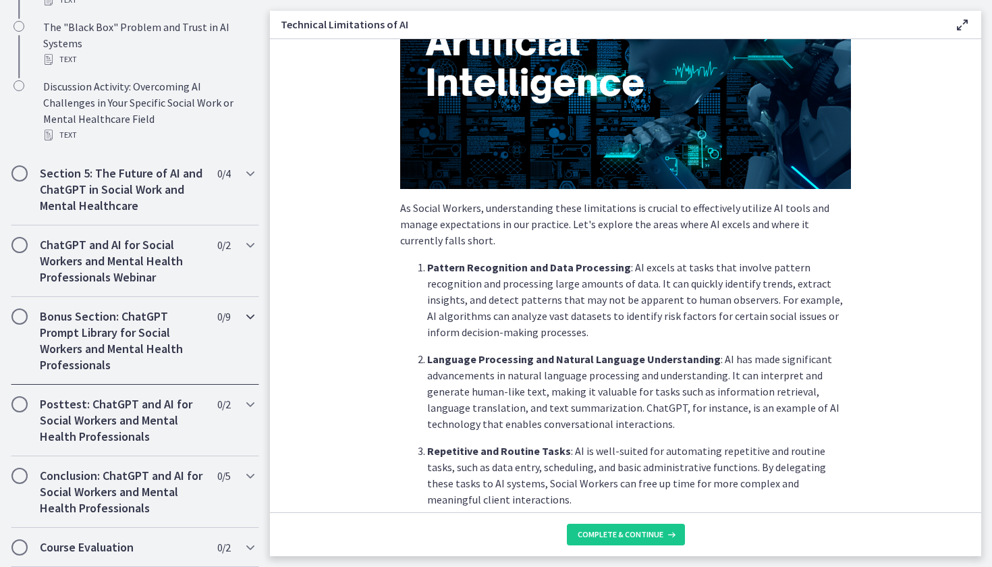
scroll to position [748, 0]
click at [253, 273] on div "ChatGPT and AI for Social Workers and Mental Health Professionals Webinar 0 / 2…" at bounding box center [135, 261] width 248 height 72
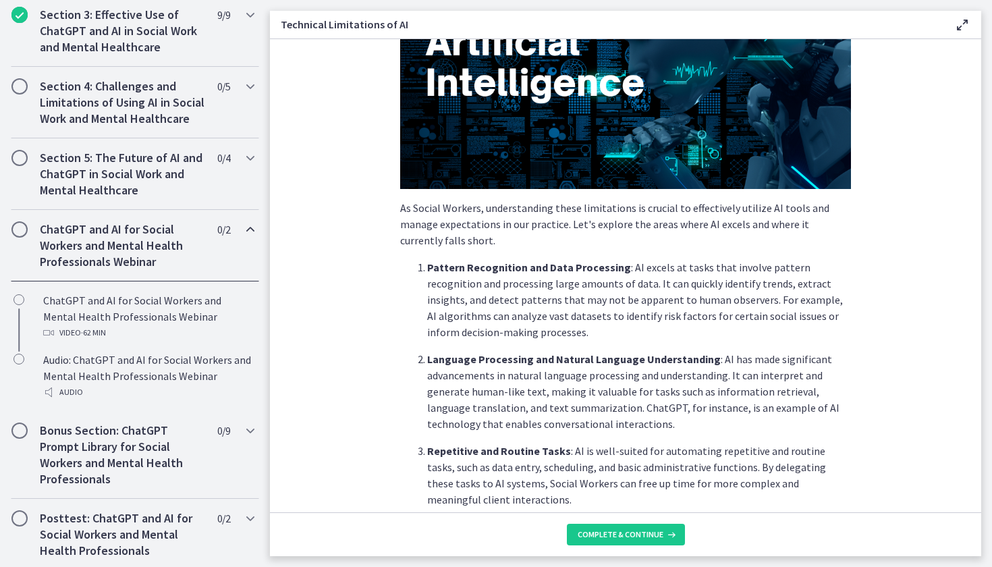
scroll to position [470, 0]
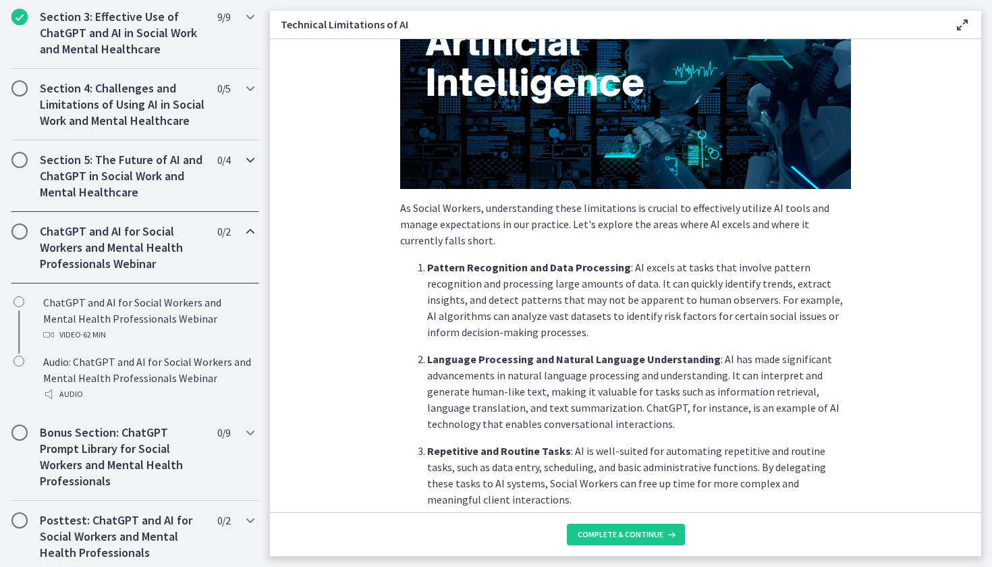
click at [244, 175] on div "Section 5: The Future of AI and ChatGPT in Social Work and Mental Healthcare 0 …" at bounding box center [135, 176] width 248 height 72
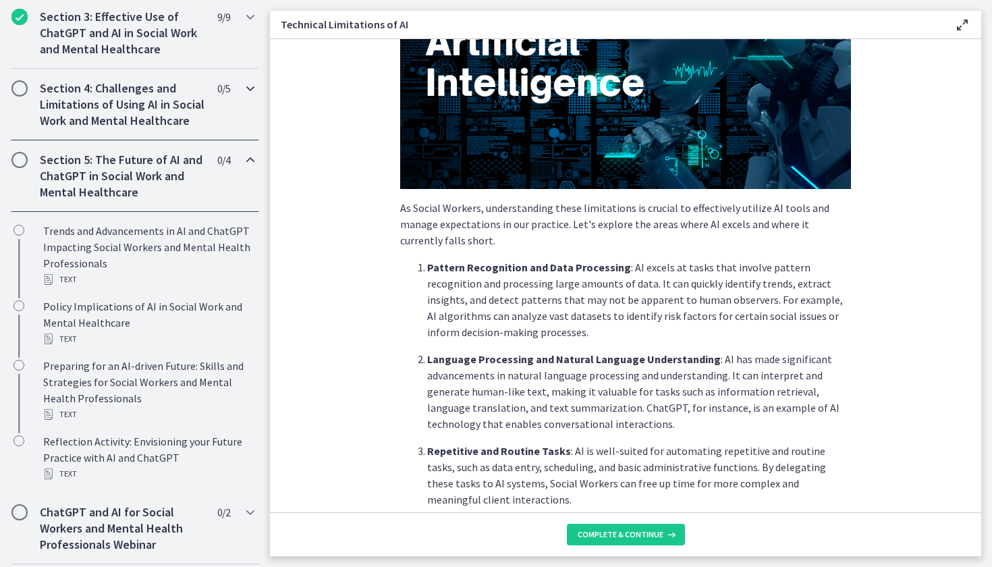
click at [223, 101] on div "Section 4: Challenges and Limitations of Using AI in Social Work and Mental Hea…" at bounding box center [135, 105] width 248 height 72
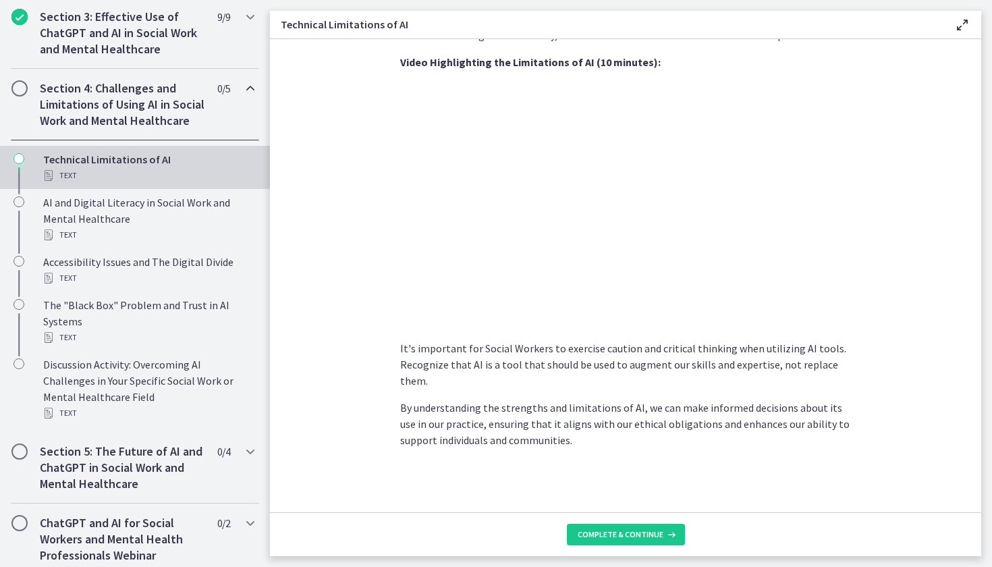
scroll to position [892, 0]
click at [600, 528] on button "Complete & continue" at bounding box center [626, 535] width 118 height 22
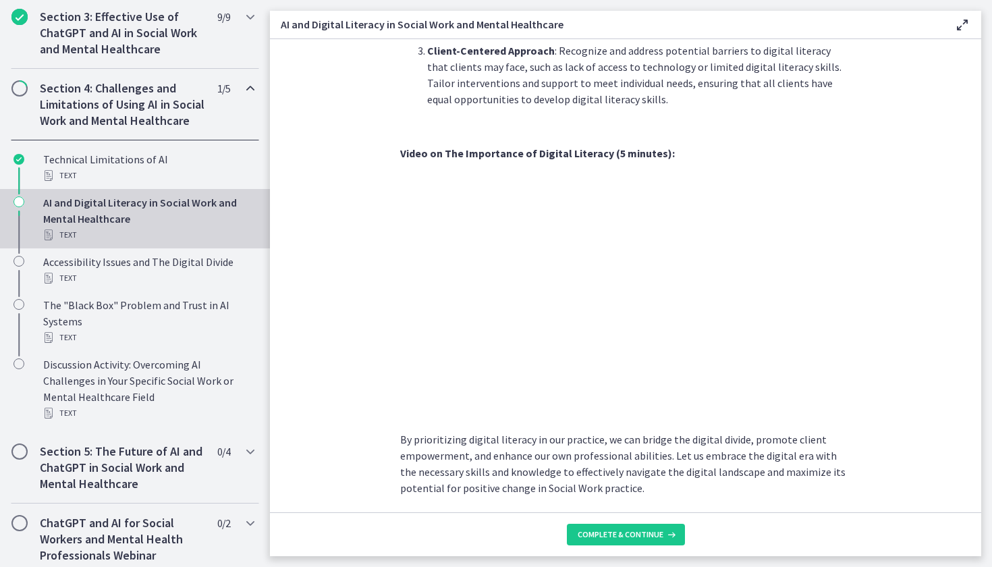
scroll to position [1075, 0]
click at [601, 531] on span "Complete & continue" at bounding box center [621, 534] width 86 height 11
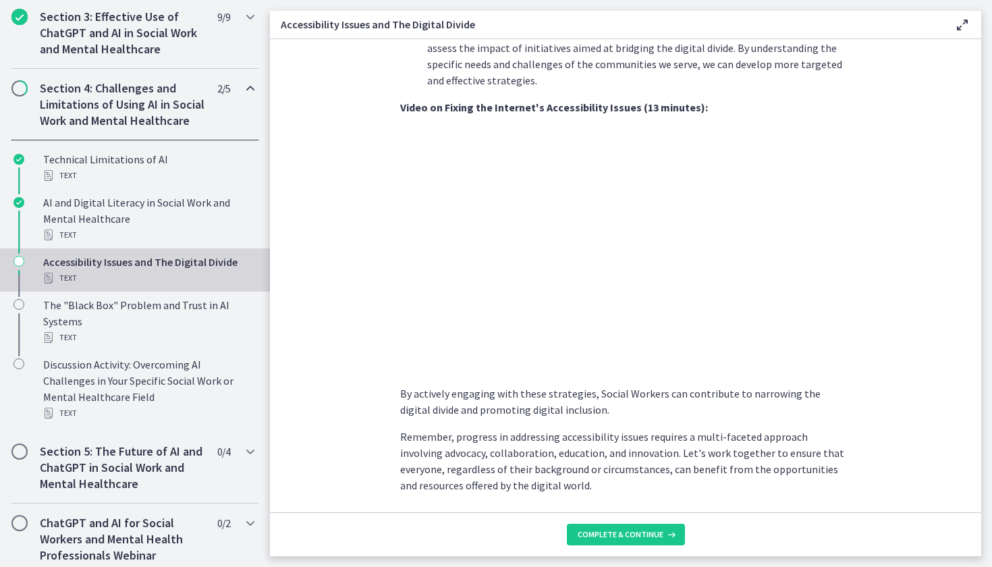
scroll to position [1056, 0]
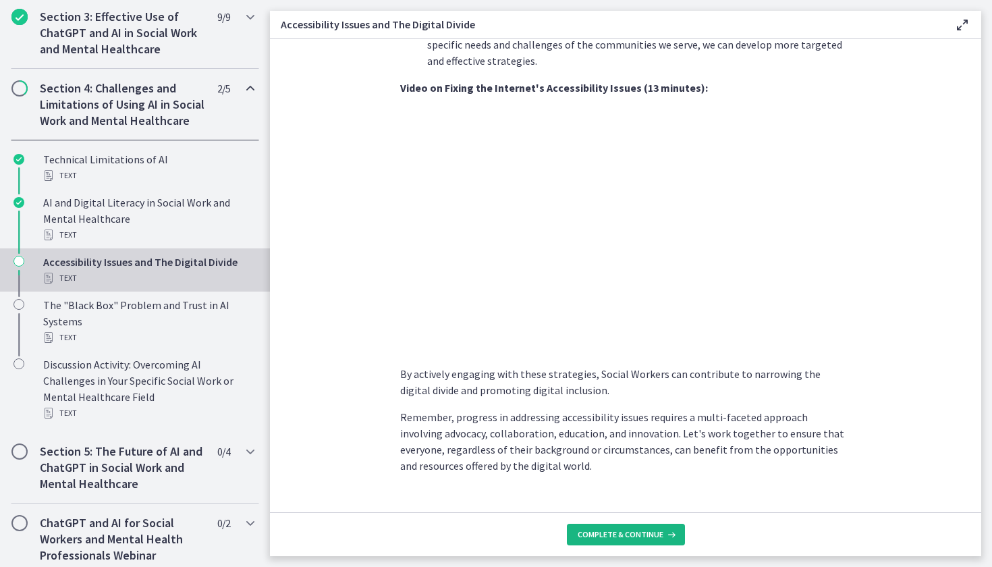
click at [638, 536] on span "Complete & continue" at bounding box center [621, 534] width 86 height 11
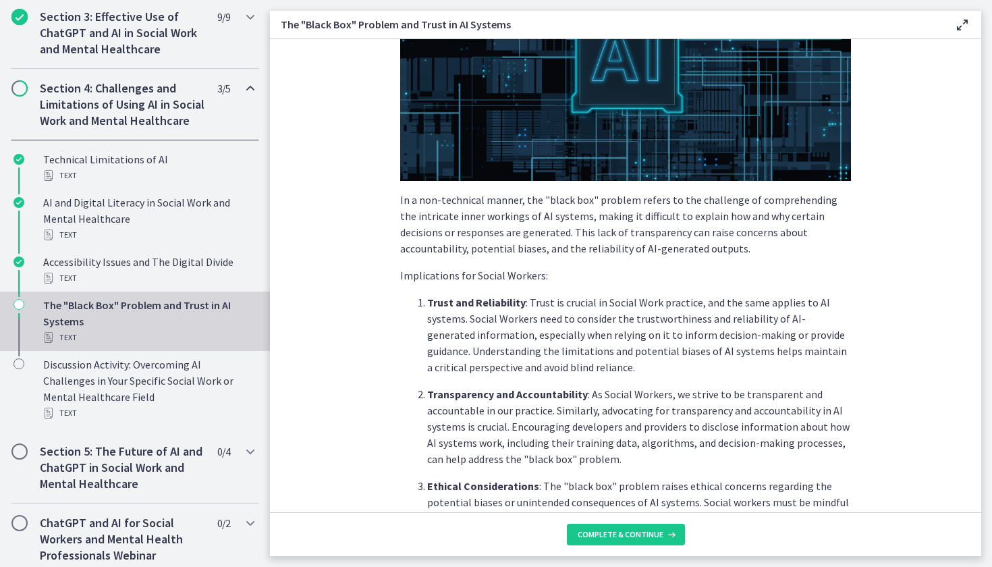
scroll to position [226, 0]
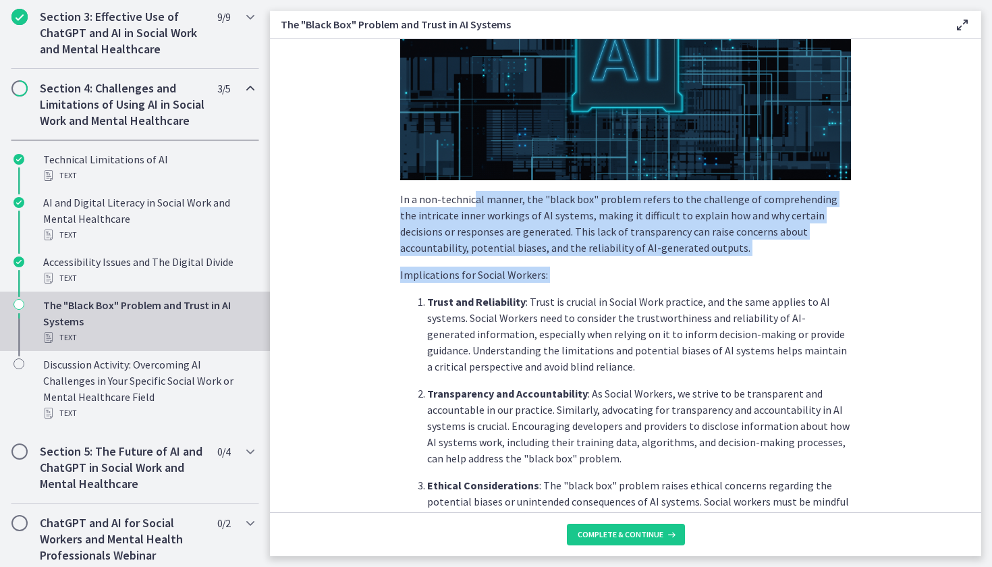
drag, startPoint x: 565, startPoint y: 288, endPoint x: 472, endPoint y: 204, distance: 124.7
click at [472, 204] on div "The "Black Box" Problem: AI systems, including ChatGPT, can be seen as "black b…" at bounding box center [625, 334] width 451 height 966
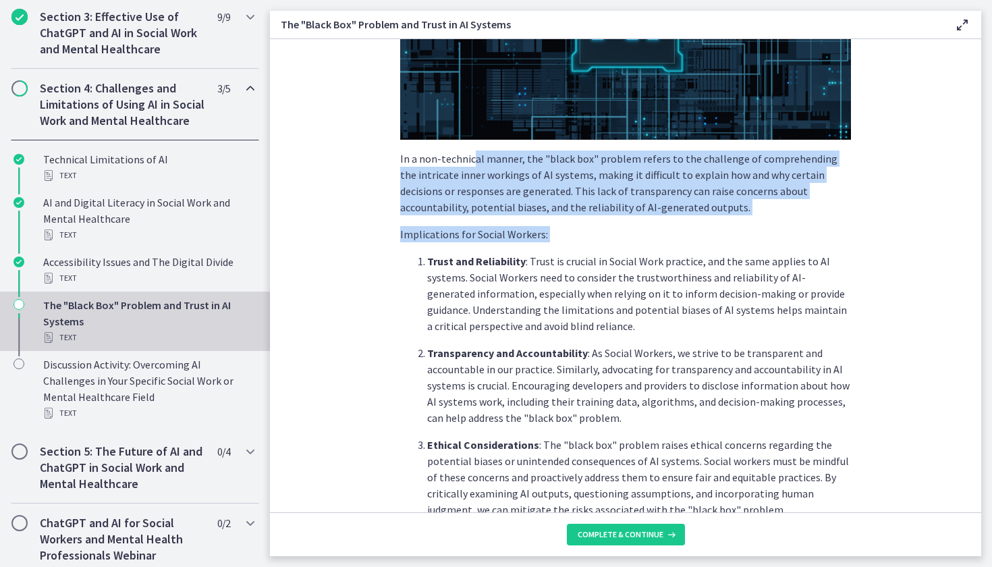
scroll to position [287, 0]
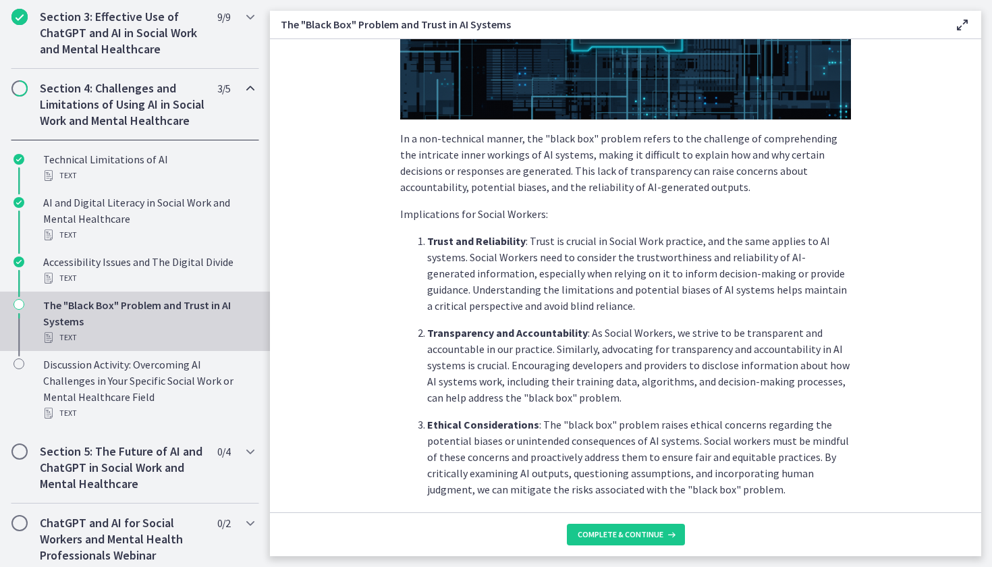
click at [517, 236] on strong "Trust and Reliability" at bounding box center [476, 240] width 99 height 13
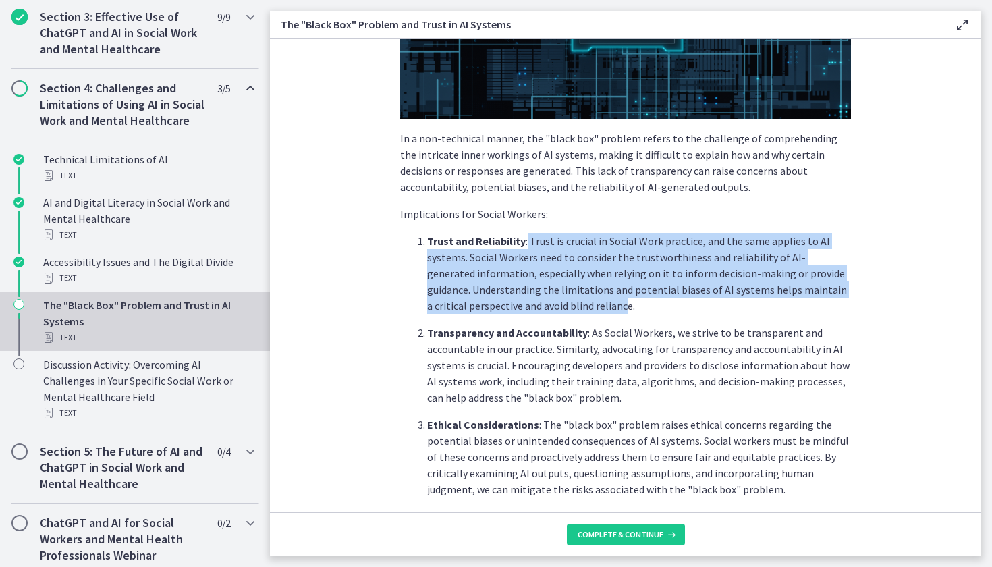
drag, startPoint x: 526, startPoint y: 236, endPoint x: 586, endPoint y: 311, distance: 96.0
click at [586, 311] on p "Trust and Reliability : Trust is crucial in Social Work practice, and the same …" at bounding box center [639, 273] width 424 height 81
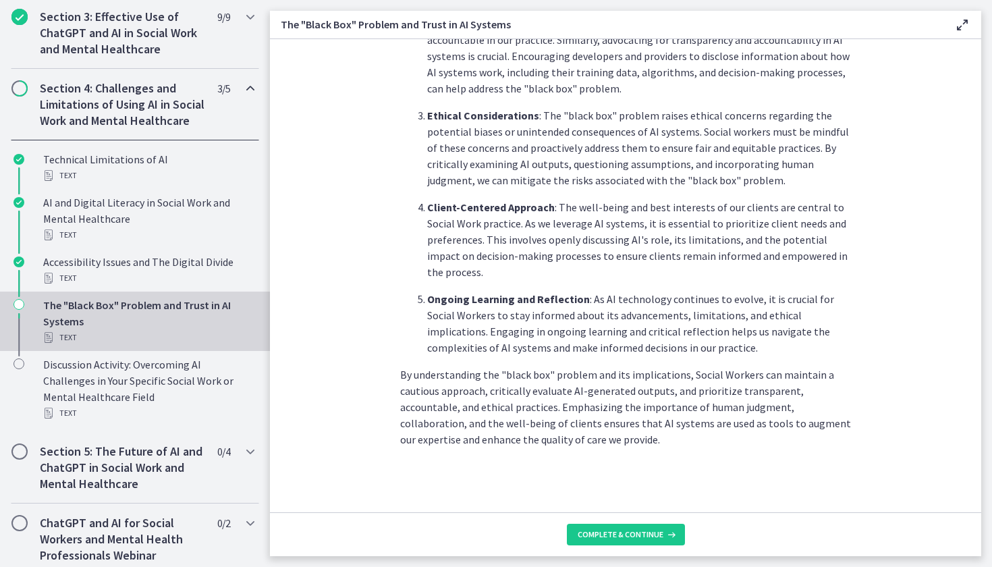
scroll to position [596, 0]
click at [601, 530] on span "Complete & continue" at bounding box center [621, 534] width 86 height 11
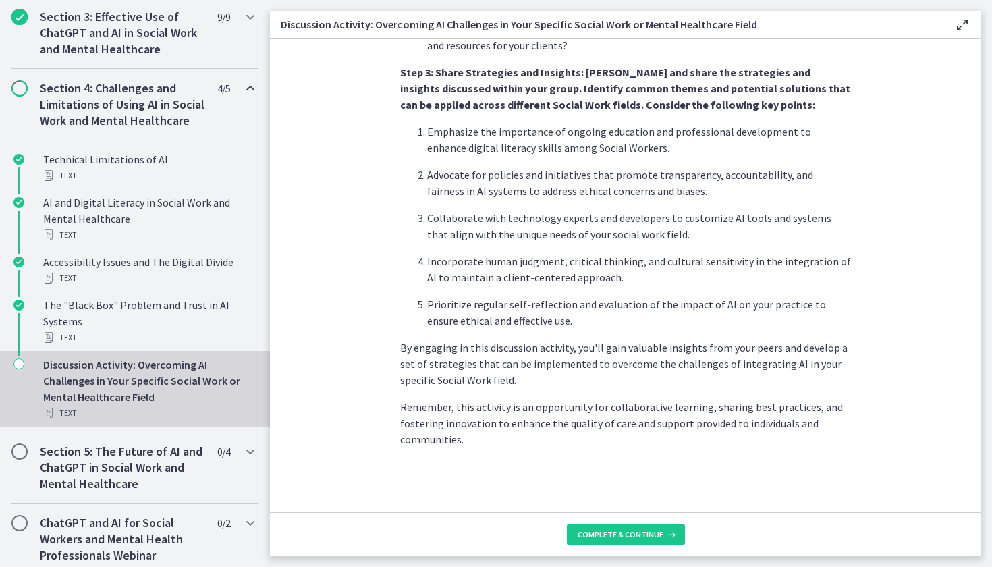
scroll to position [758, 0]
click at [611, 535] on span "Complete & continue" at bounding box center [621, 534] width 86 height 11
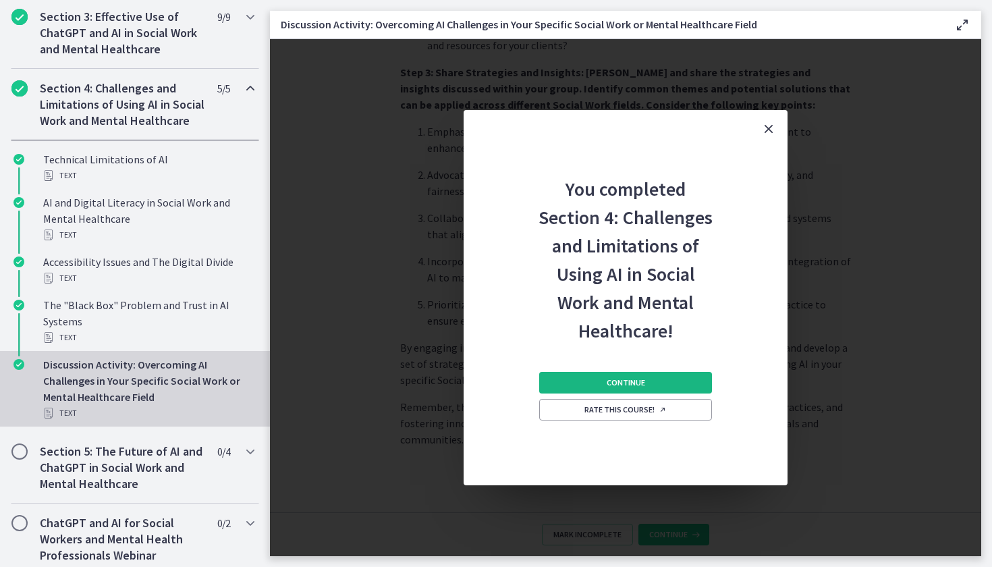
click at [639, 386] on span "Continue" at bounding box center [626, 382] width 38 height 11
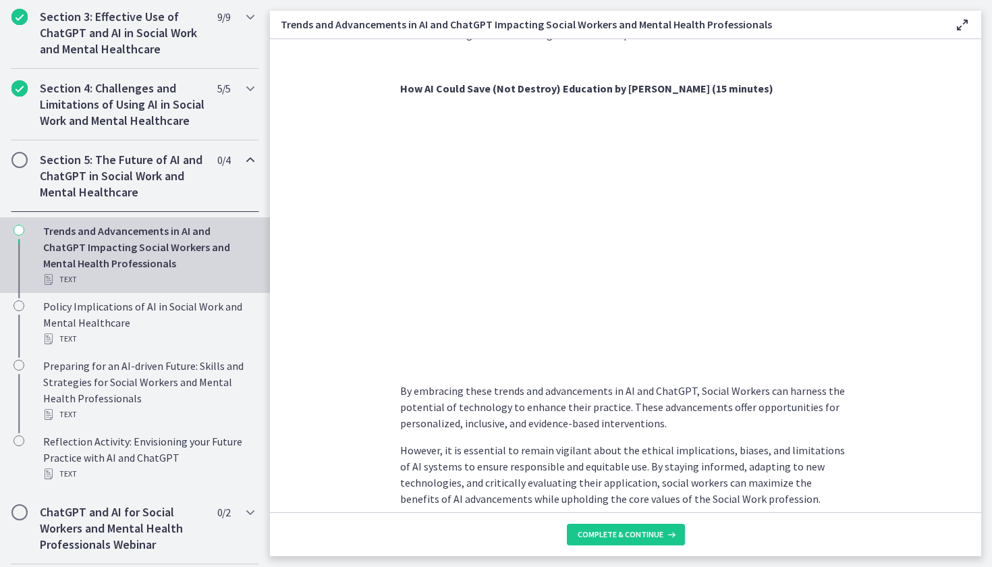
scroll to position [962, 0]
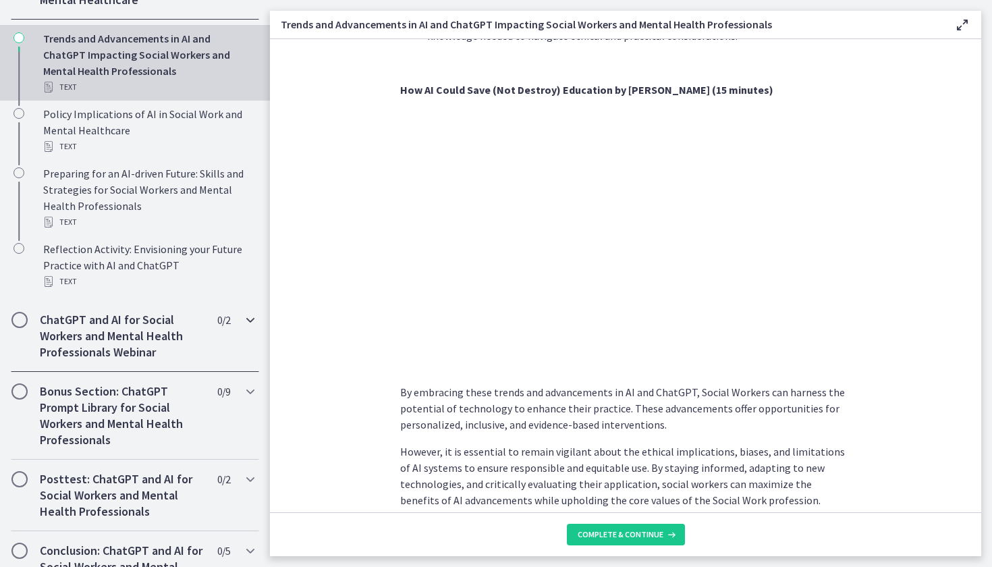
click at [193, 348] on h2 "ChatGPT and AI for Social Workers and Mental Health Professionals Webinar" at bounding box center [122, 336] width 165 height 49
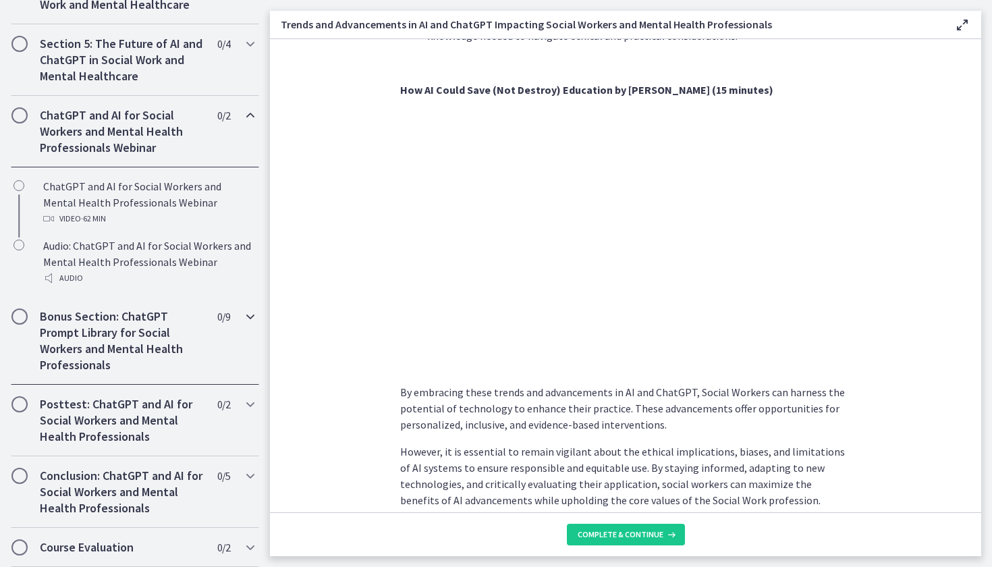
click at [193, 348] on h2 "Bonus Section: ChatGPT Prompt Library for Social Workers and Mental Health Prof…" at bounding box center [122, 340] width 165 height 65
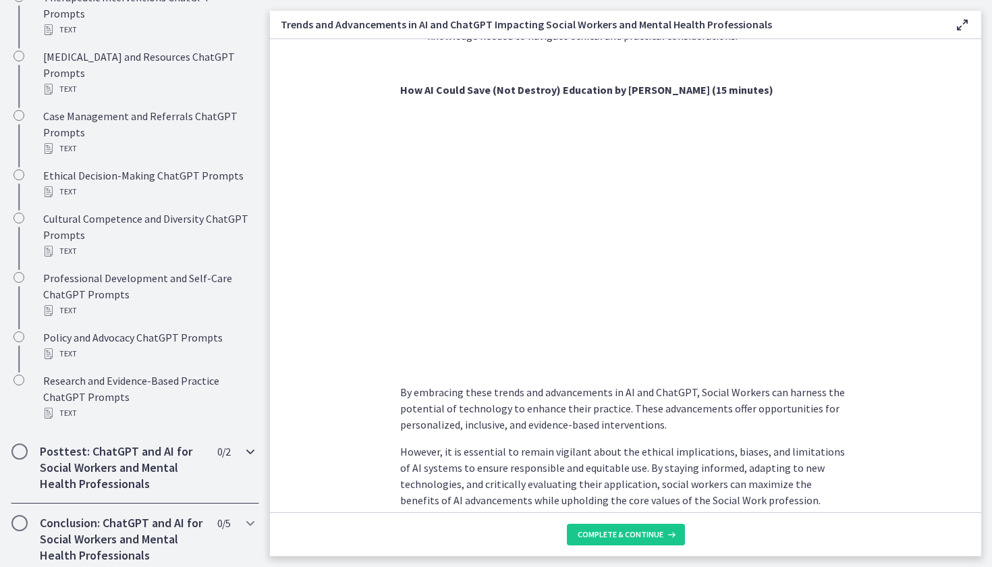
click at [185, 443] on h2 "Posttest: ChatGPT and AI for Social Workers and Mental Health Professionals" at bounding box center [122, 467] width 165 height 49
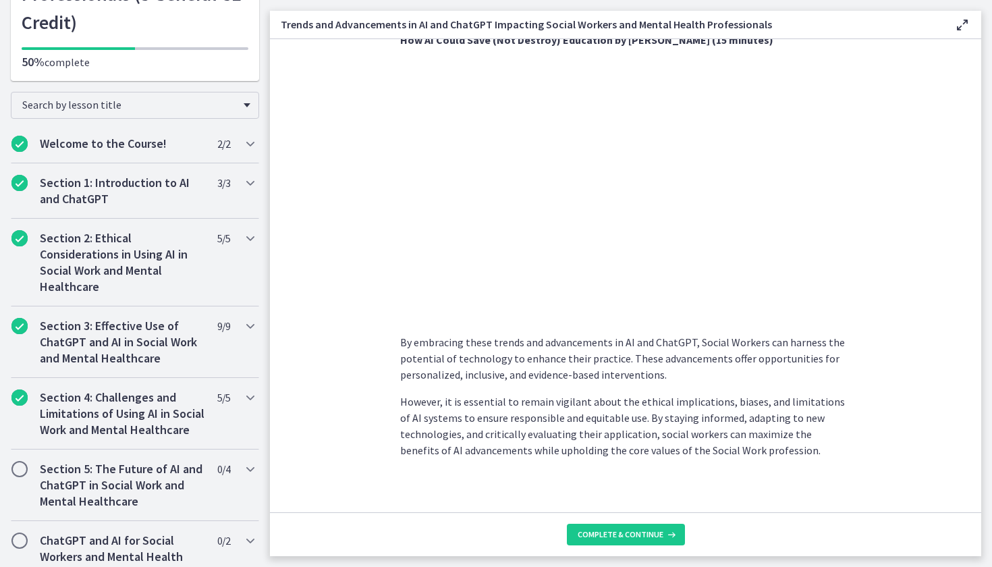
scroll to position [1013, 0]
click at [643, 528] on button "Complete & continue" at bounding box center [626, 535] width 118 height 22
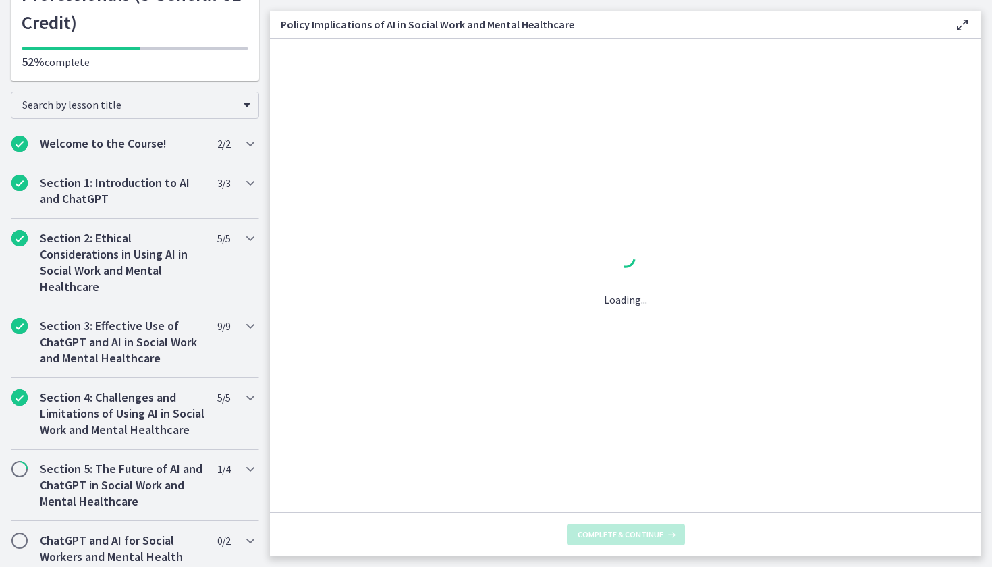
scroll to position [0, 0]
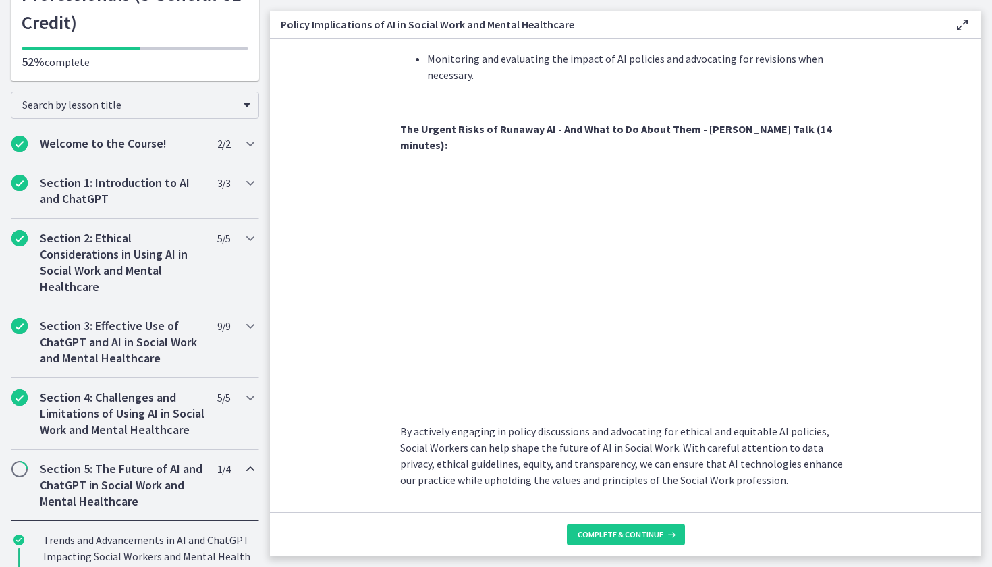
scroll to position [1116, 0]
click at [647, 542] on button "Complete & continue" at bounding box center [626, 535] width 118 height 22
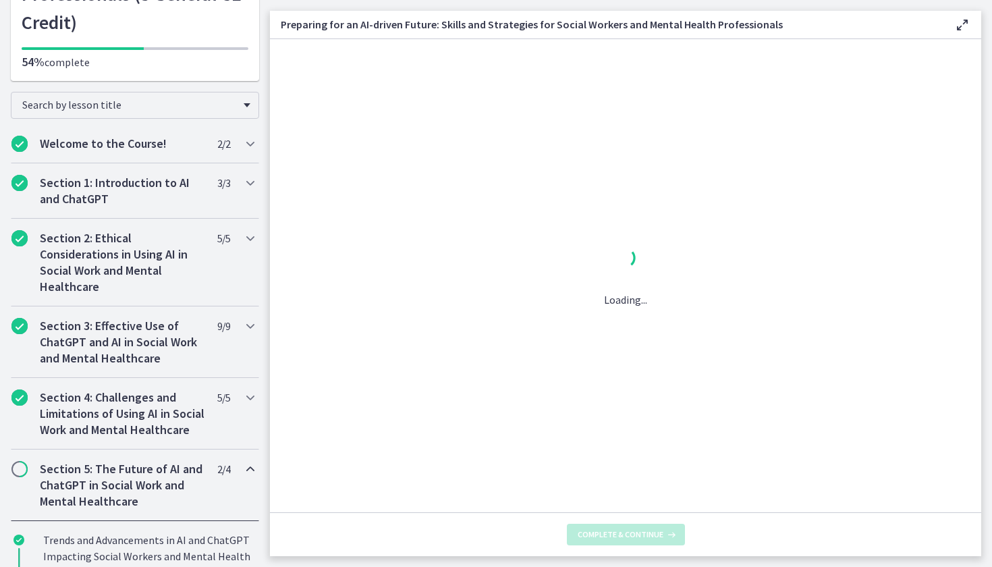
scroll to position [0, 0]
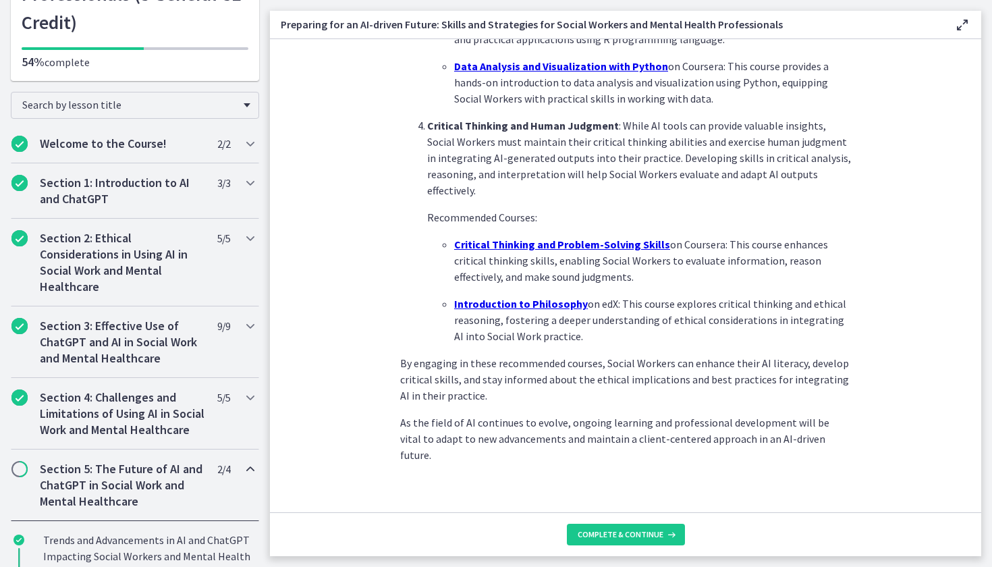
scroll to position [887, 0]
click at [601, 543] on button "Complete & continue" at bounding box center [626, 535] width 118 height 22
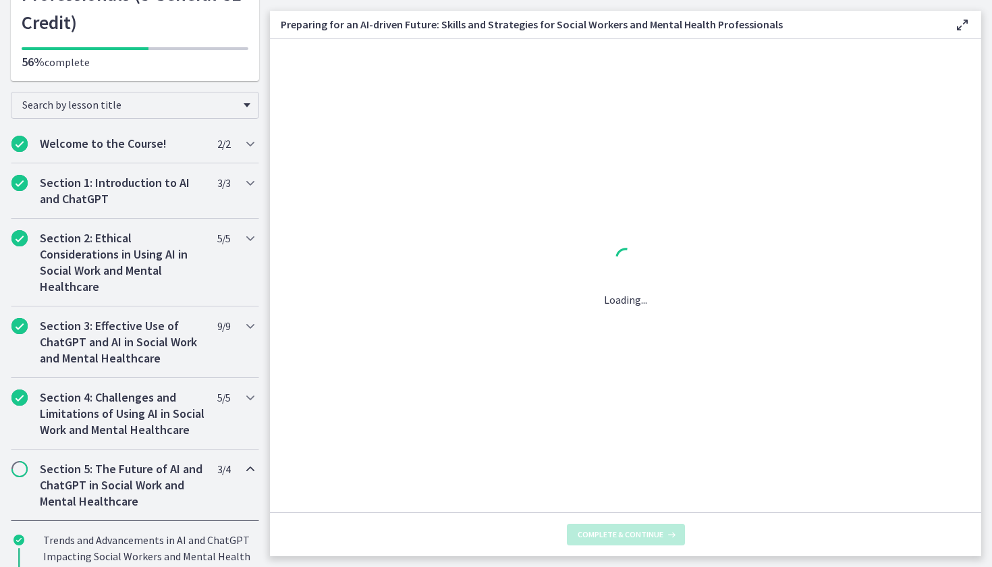
scroll to position [0, 0]
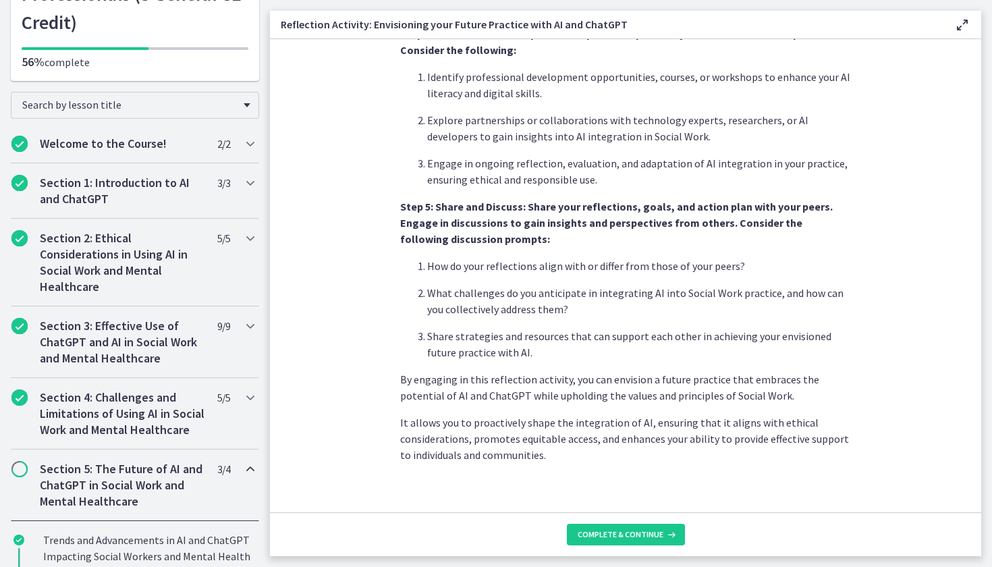
scroll to position [1071, 0]
click at [608, 551] on footer "Complete & continue" at bounding box center [625, 534] width 711 height 44
click at [608, 542] on button "Complete & continue" at bounding box center [626, 535] width 118 height 22
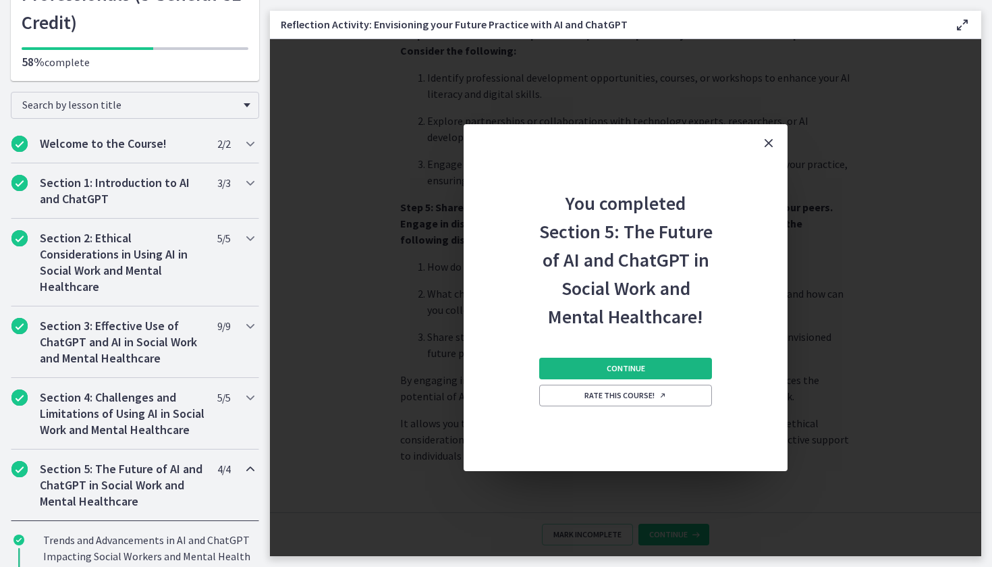
click at [627, 366] on span "Continue" at bounding box center [626, 368] width 38 height 11
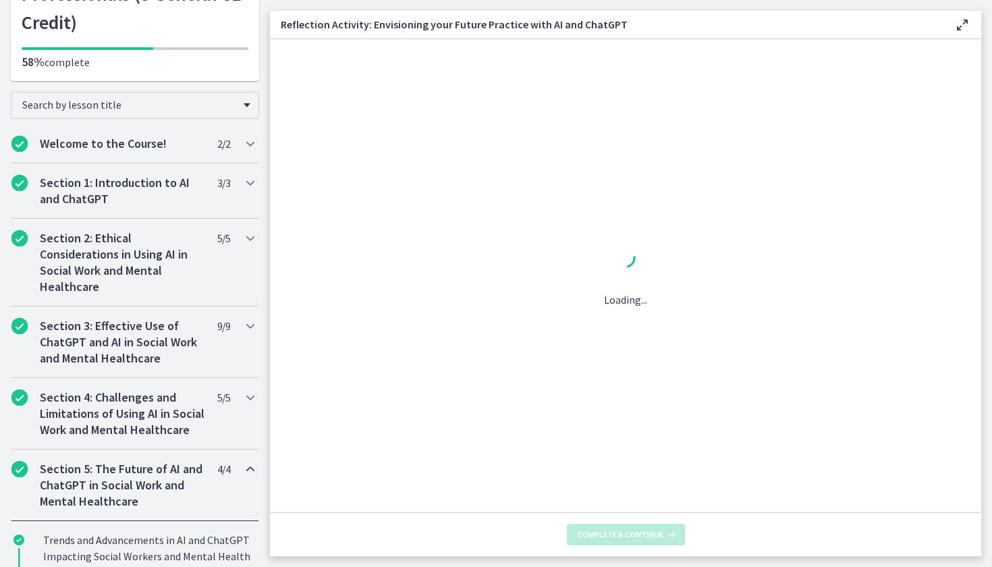
scroll to position [0, 0]
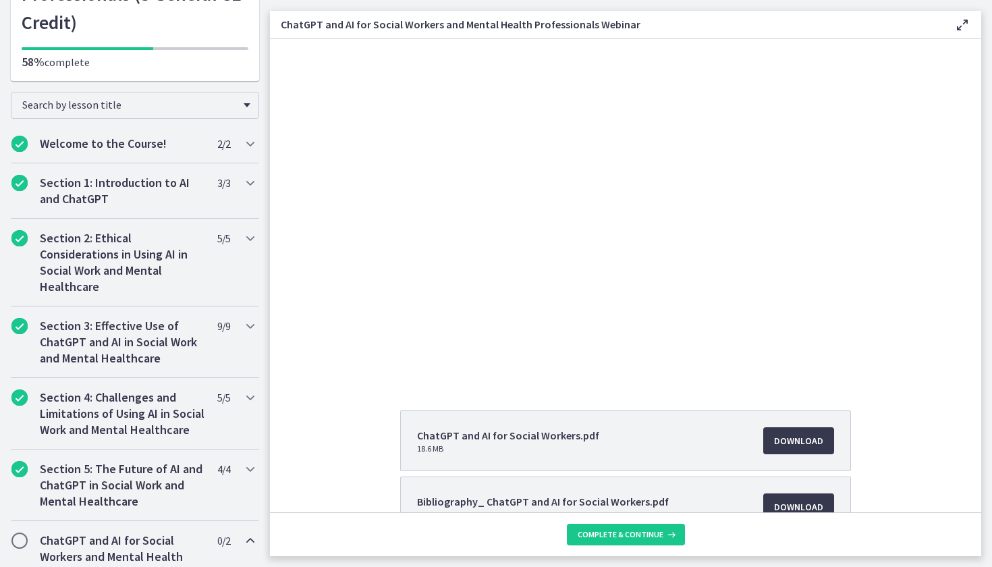
scroll to position [32, 0]
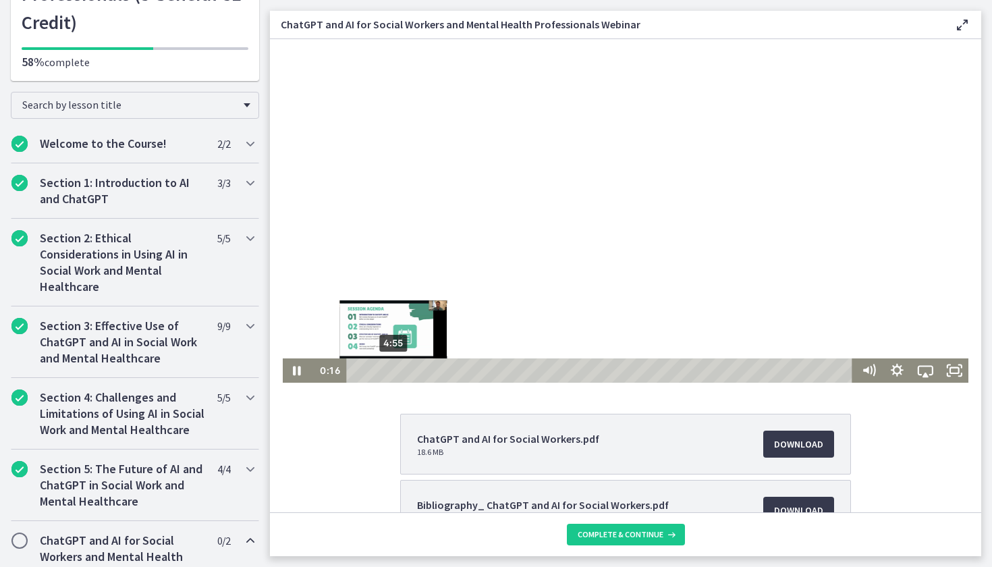
click at [393, 372] on div "4:55" at bounding box center [601, 370] width 495 height 24
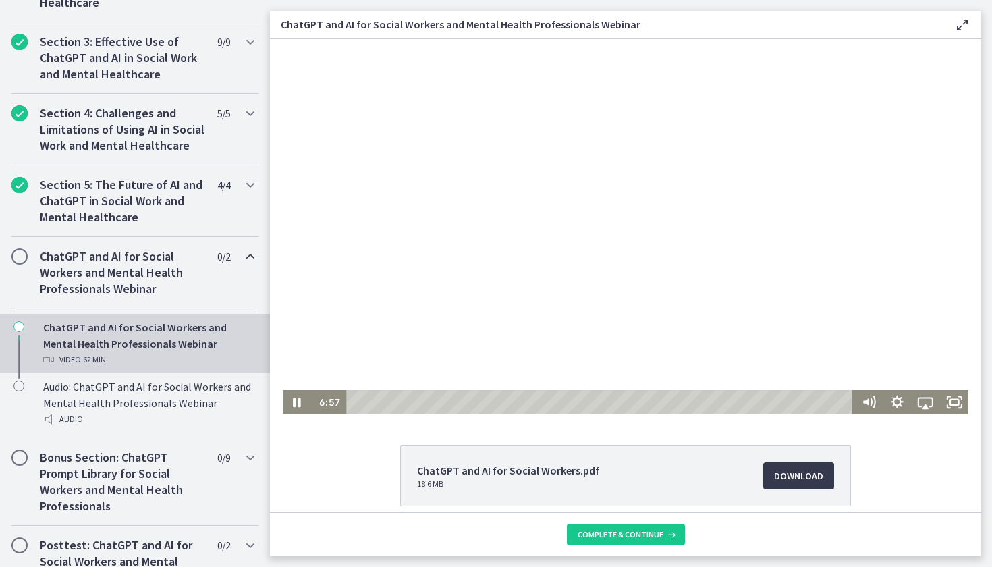
scroll to position [0, 0]
click at [574, 298] on div at bounding box center [626, 226] width 686 height 375
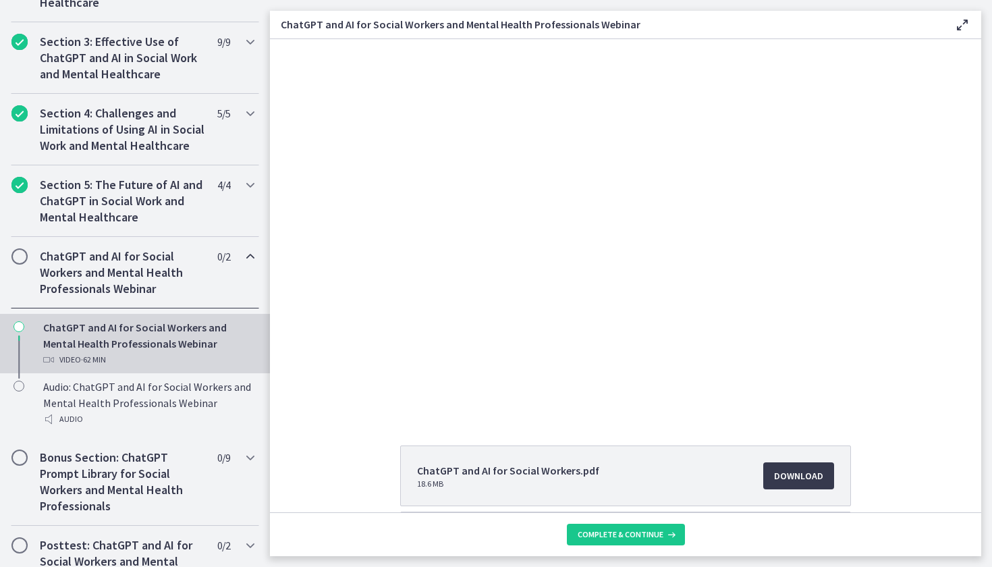
click at [574, 298] on div at bounding box center [626, 226] width 686 height 375
